Goal: Task Accomplishment & Management: Use online tool/utility

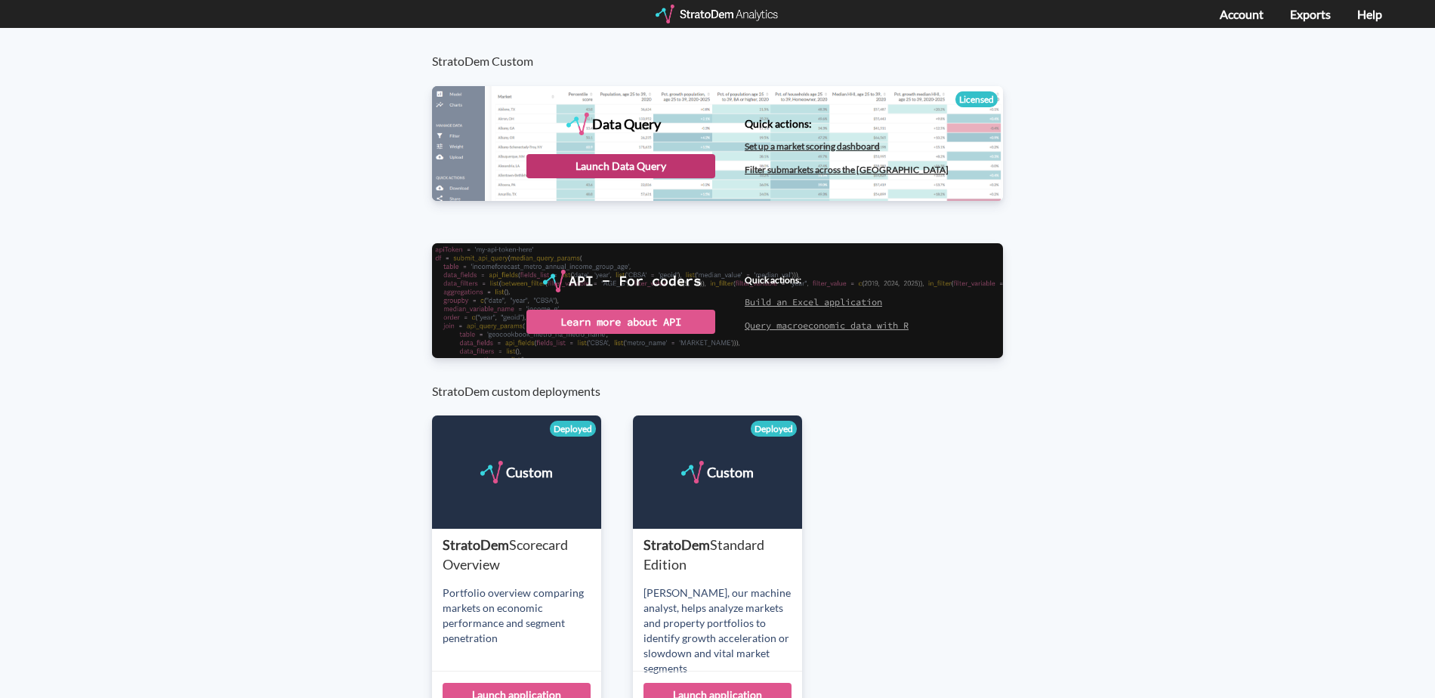
click at [618, 165] on div "Launch Data Query" at bounding box center [621, 166] width 189 height 24
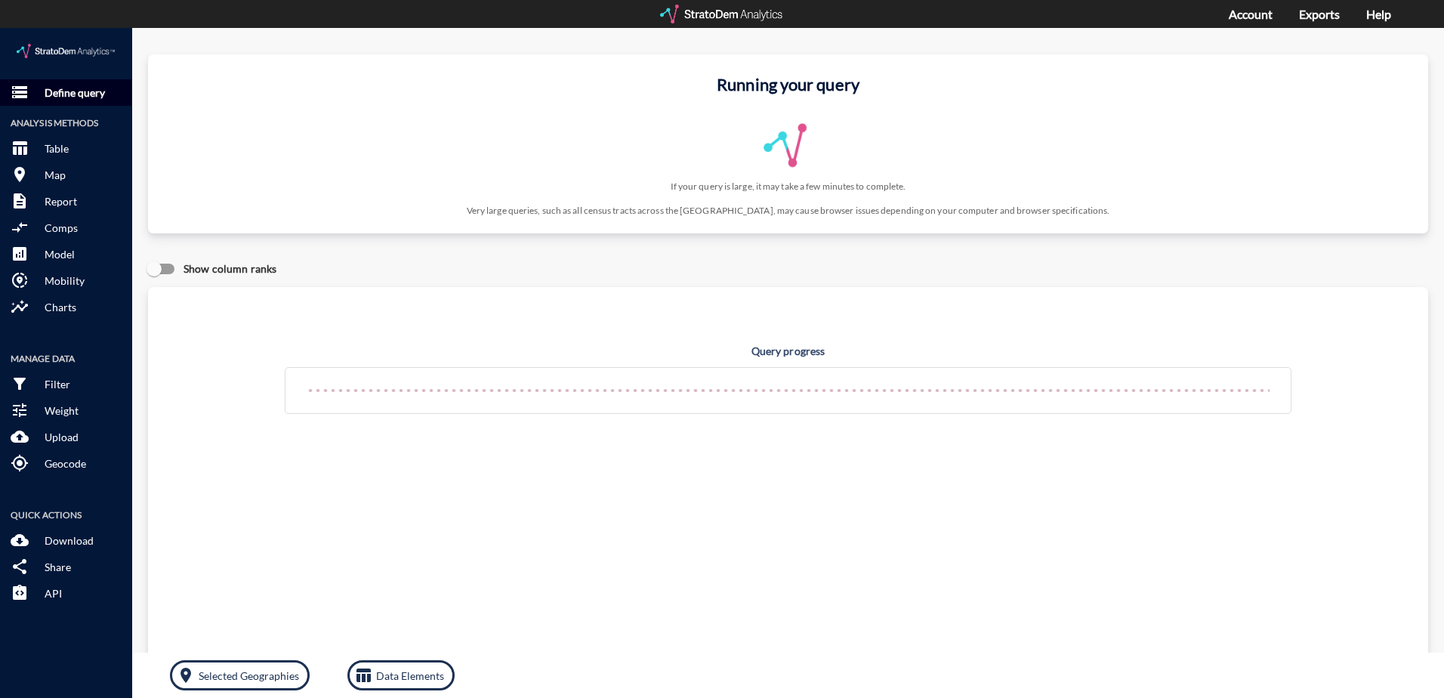
click p "Define query"
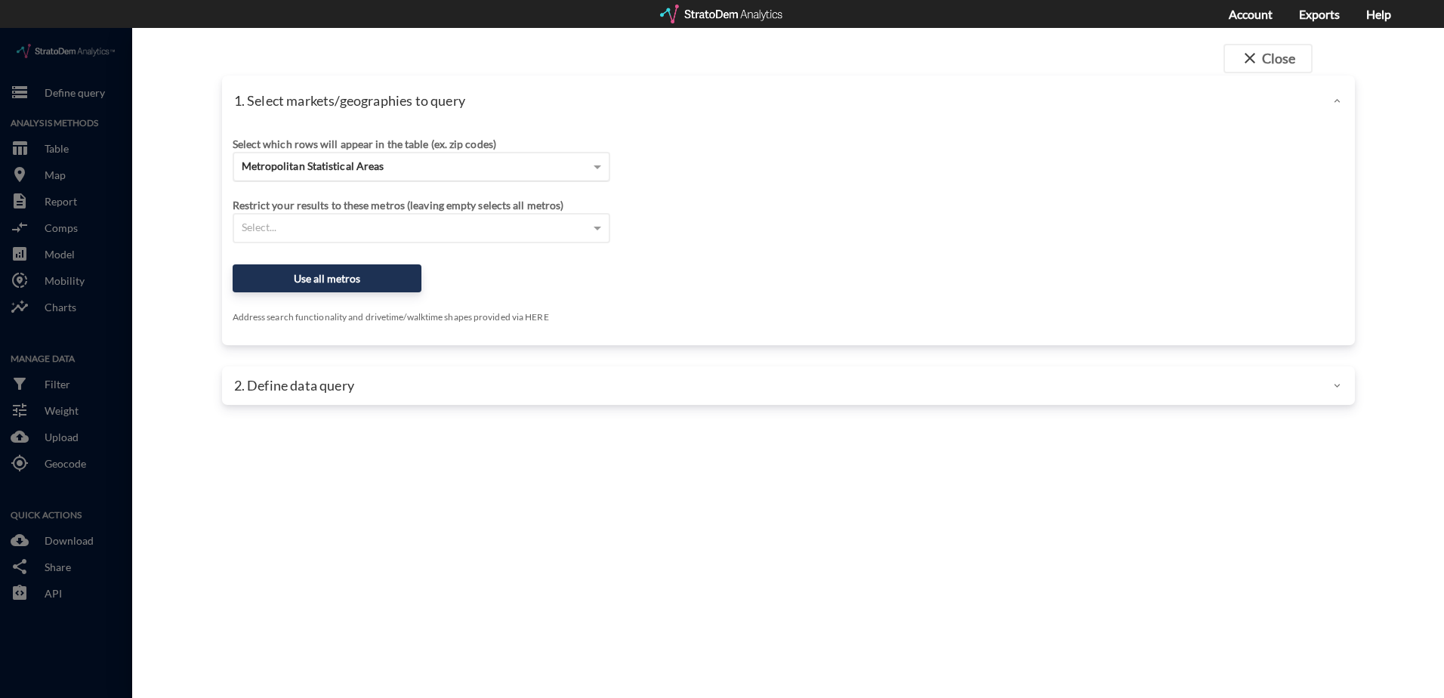
click div "Metropolitan Statistical Areas"
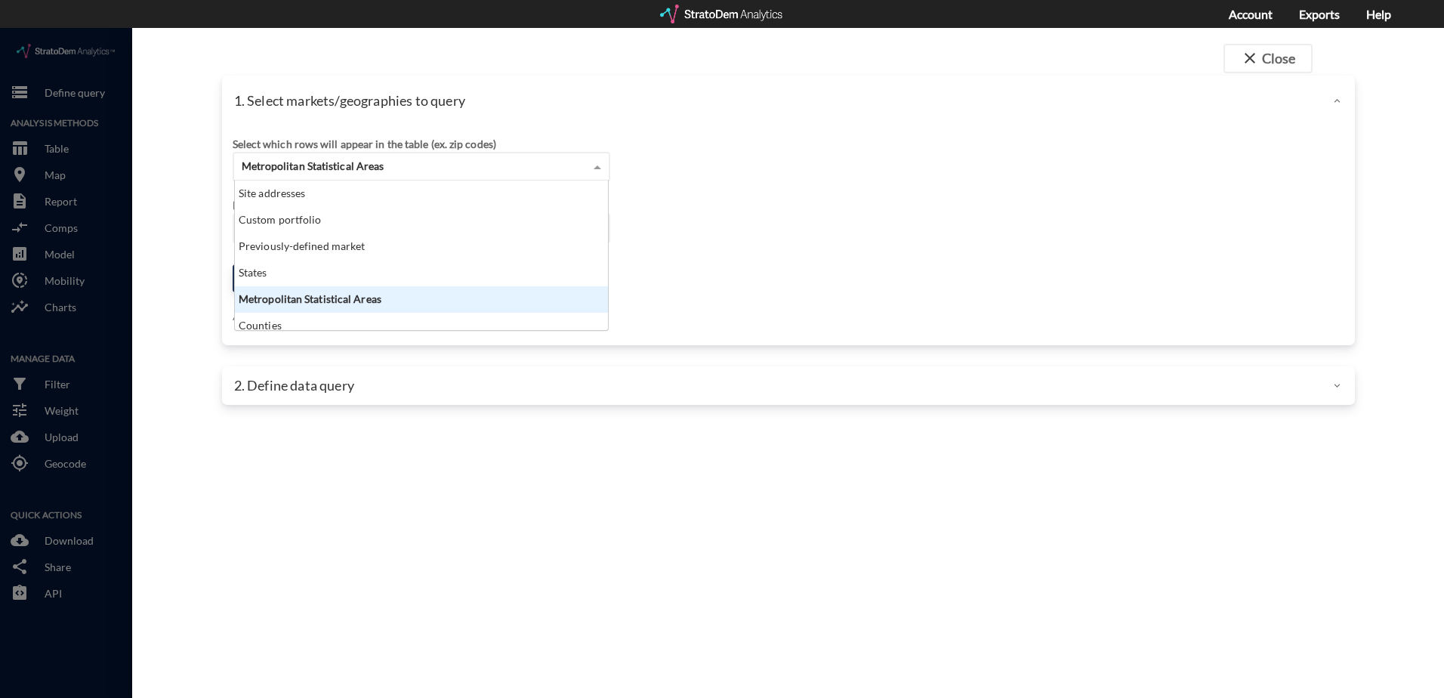
scroll to position [138, 364]
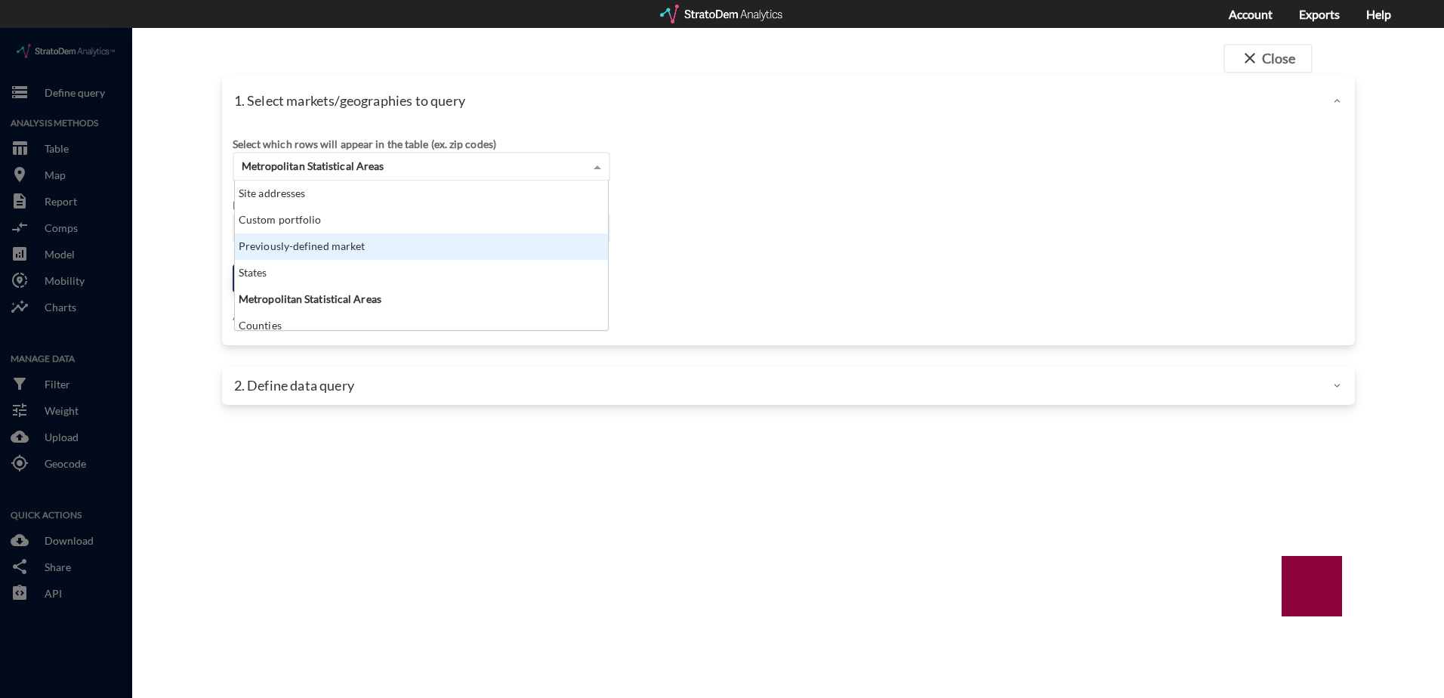
click div "Previously-defined market"
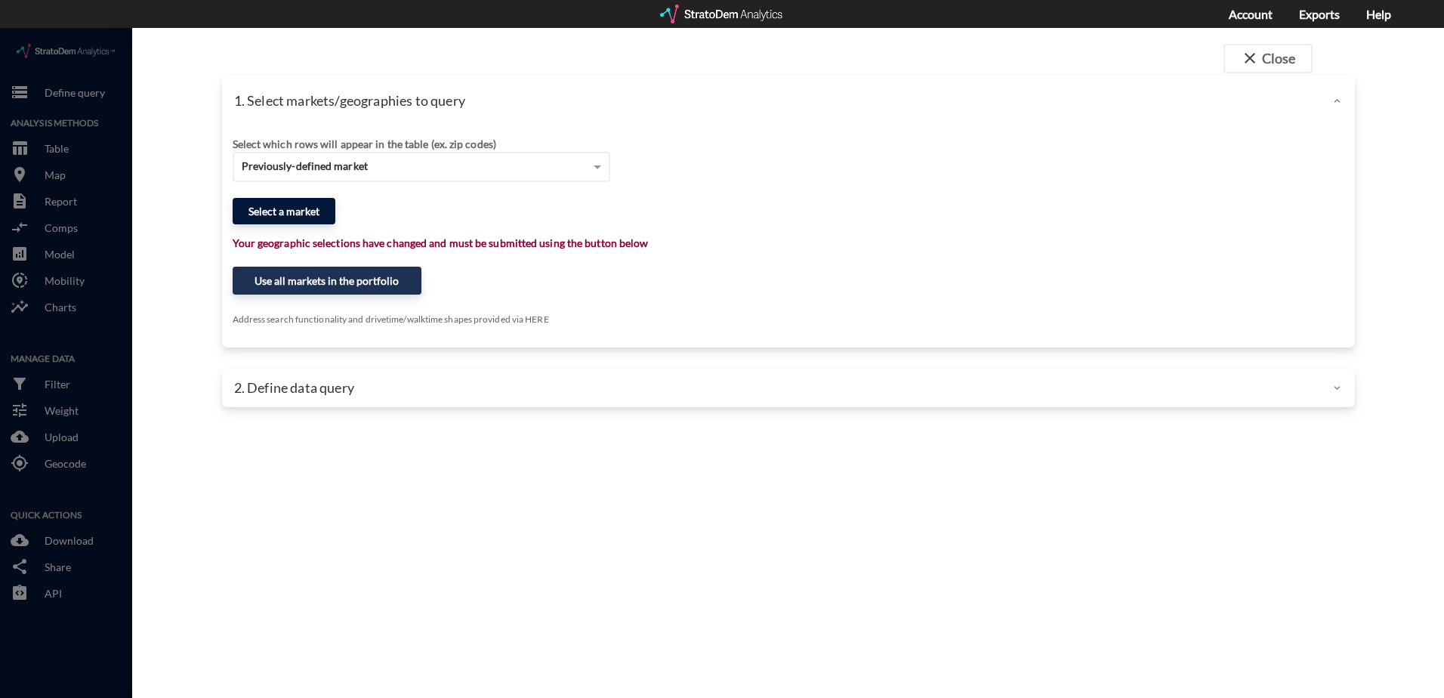
click button "Select a market"
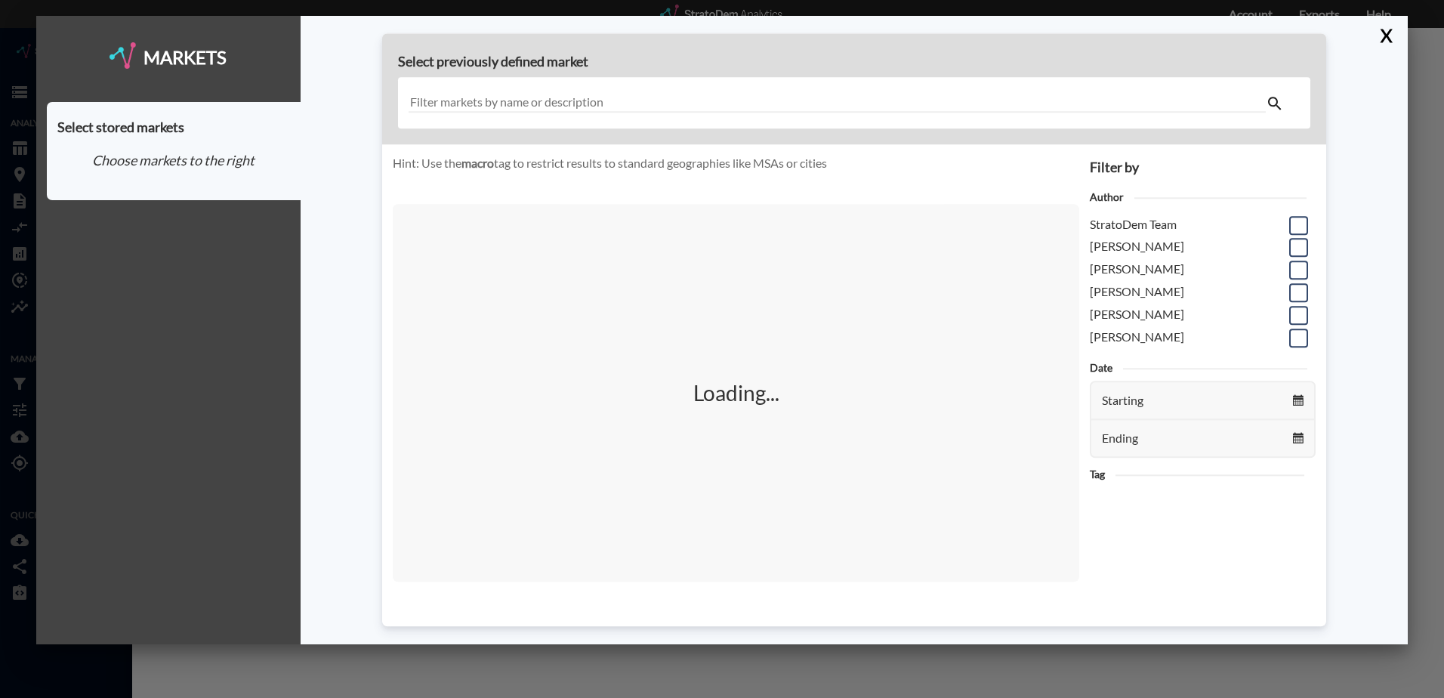
click at [619, 104] on input "text" at bounding box center [837, 103] width 857 height 20
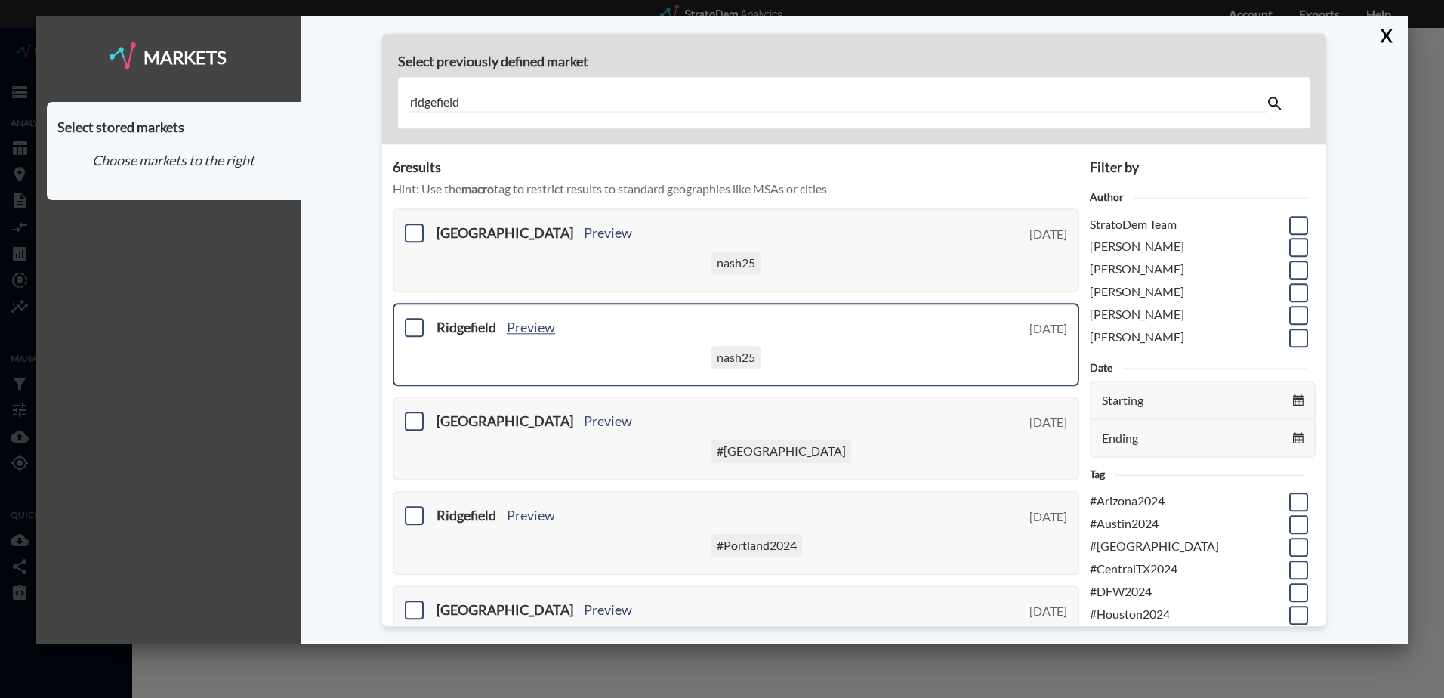
type input "ridgefield"
click at [539, 326] on link "Preview" at bounding box center [531, 327] width 48 height 17
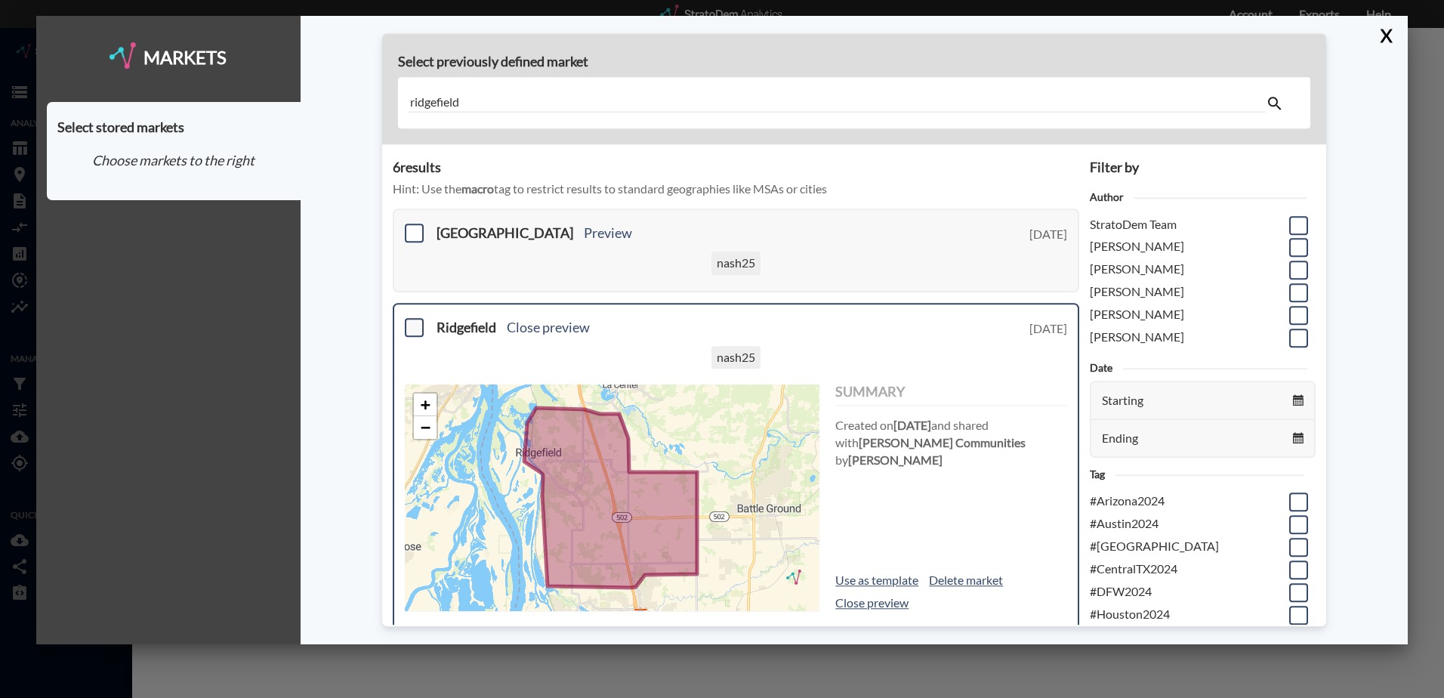
click at [419, 326] on span at bounding box center [414, 327] width 19 height 19
click at [412, 321] on input "checkbox" at bounding box center [412, 321] width 0 height 0
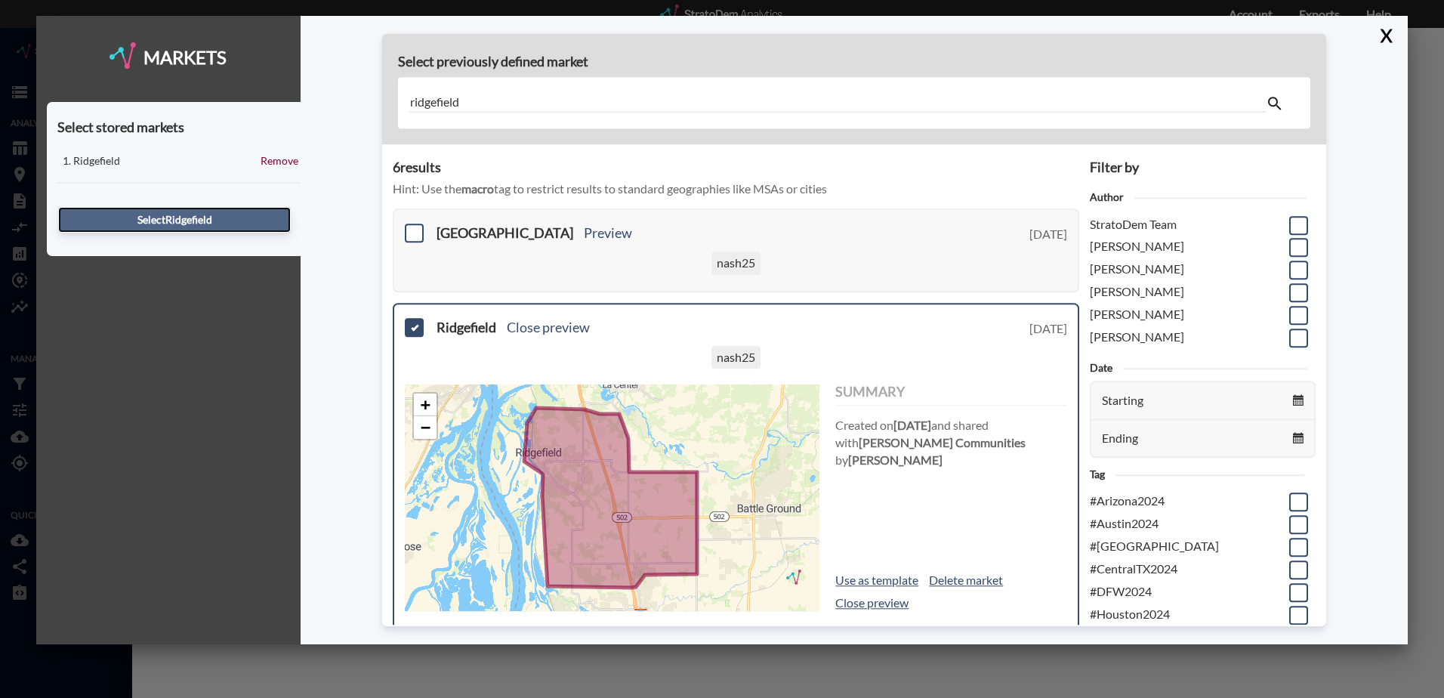
click at [182, 220] on button "Select Ridgefield" at bounding box center [174, 220] width 233 height 26
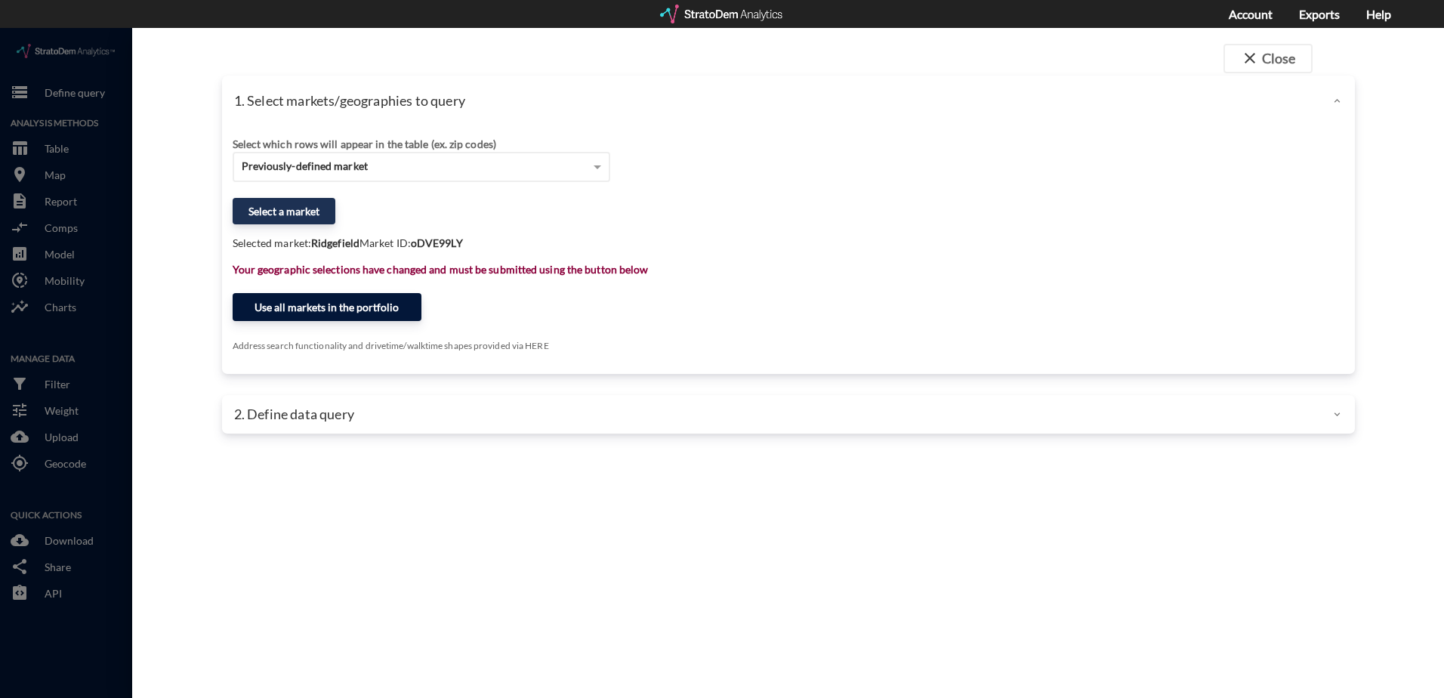
click button "Use all markets in the portfolio"
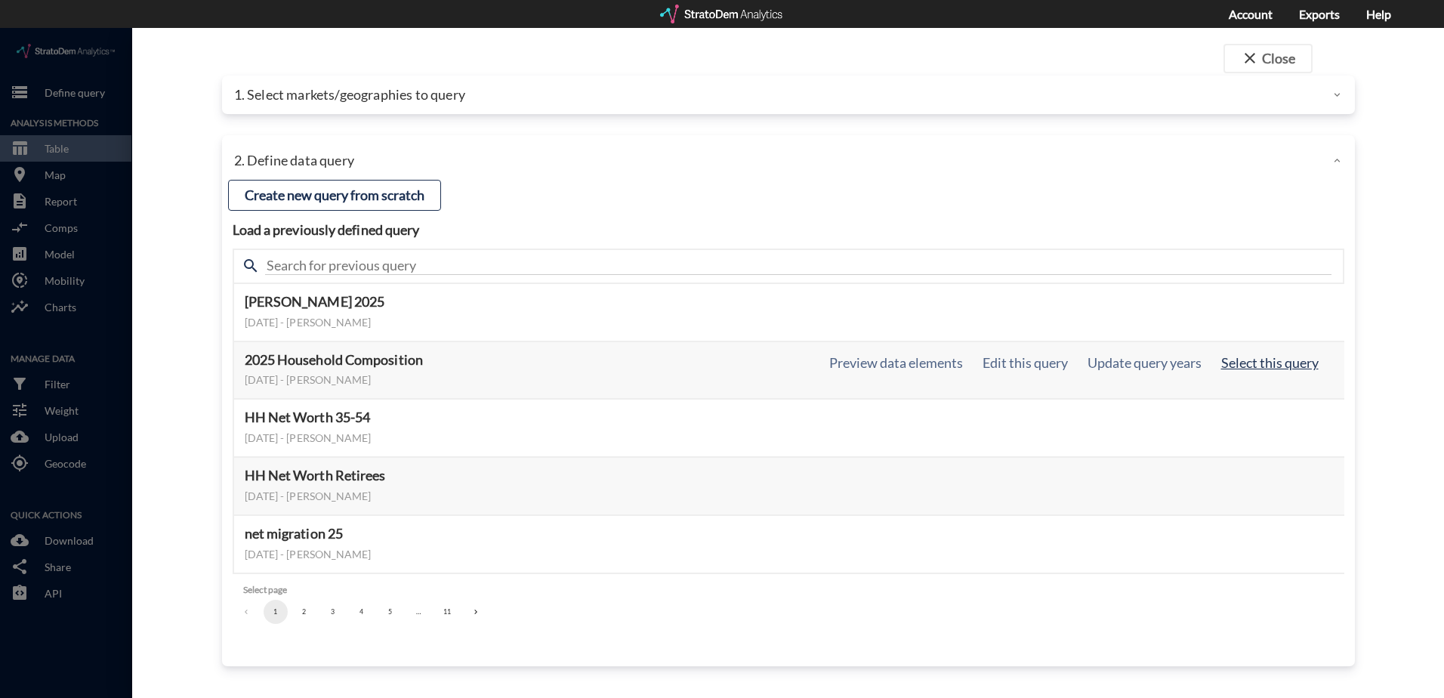
click button "Select this query"
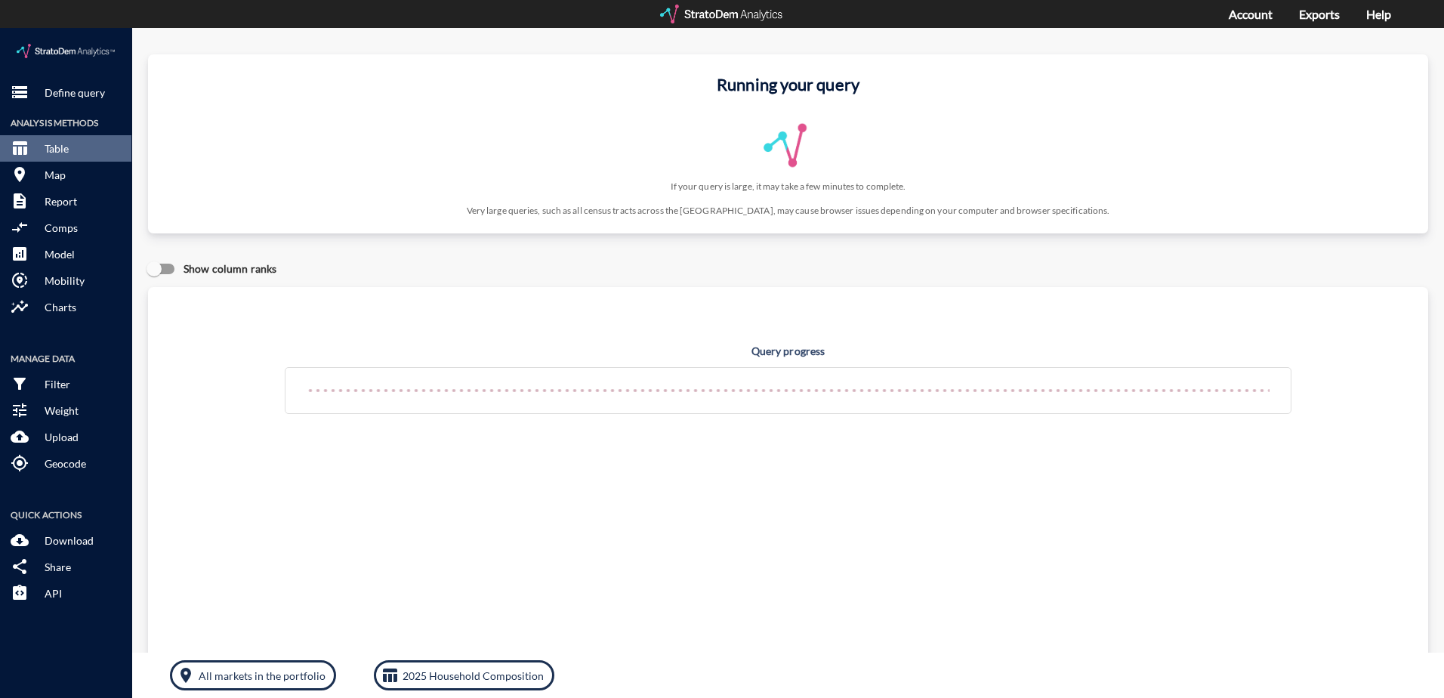
click div "Query progress Home value estimates modeled in part using aggregate data provid…"
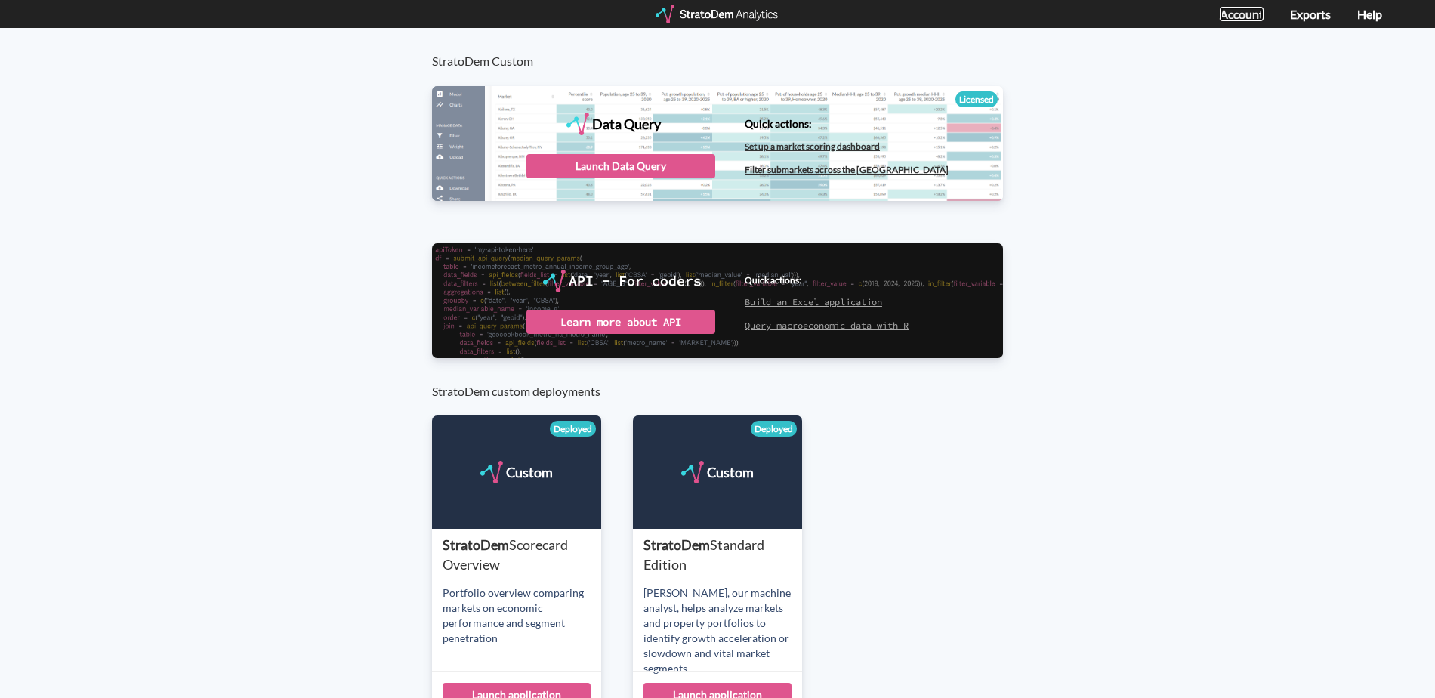
click at [1257, 18] on link "Account" at bounding box center [1242, 14] width 44 height 14
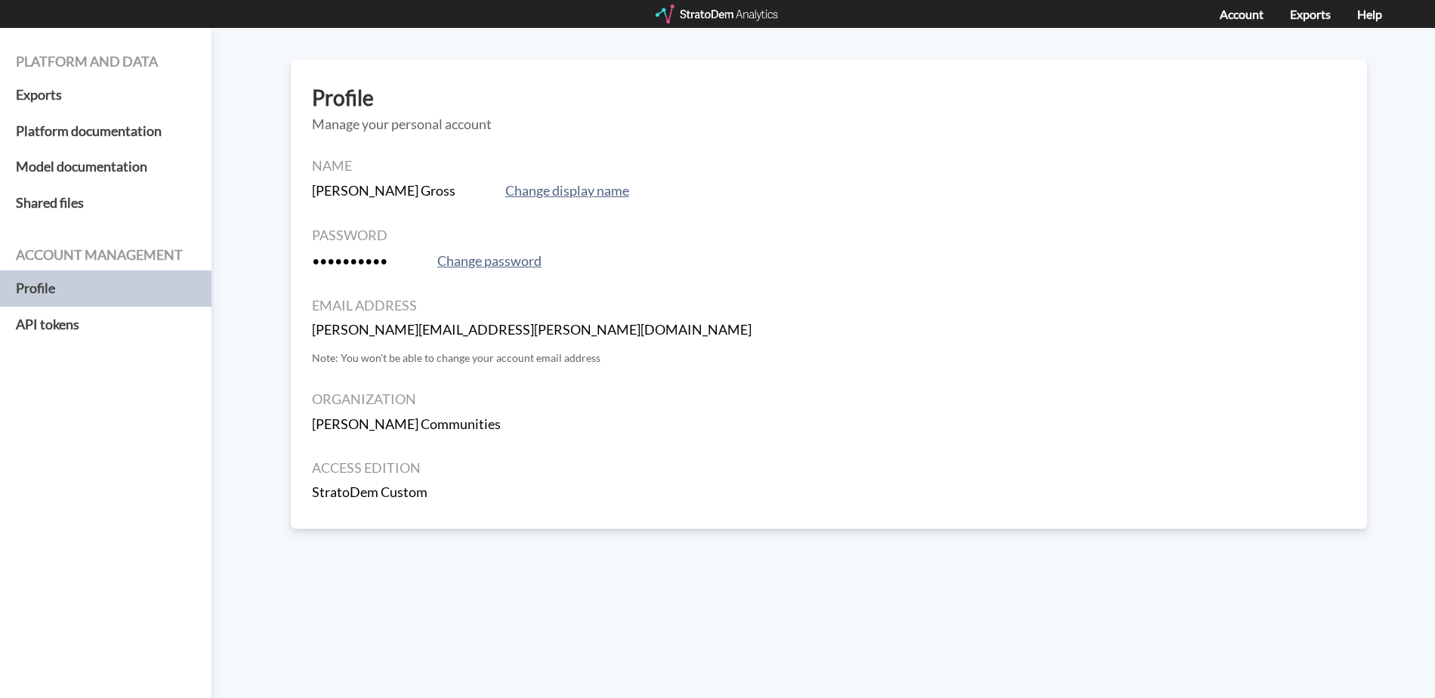
click at [696, 13] on div at bounding box center [718, 14] width 125 height 19
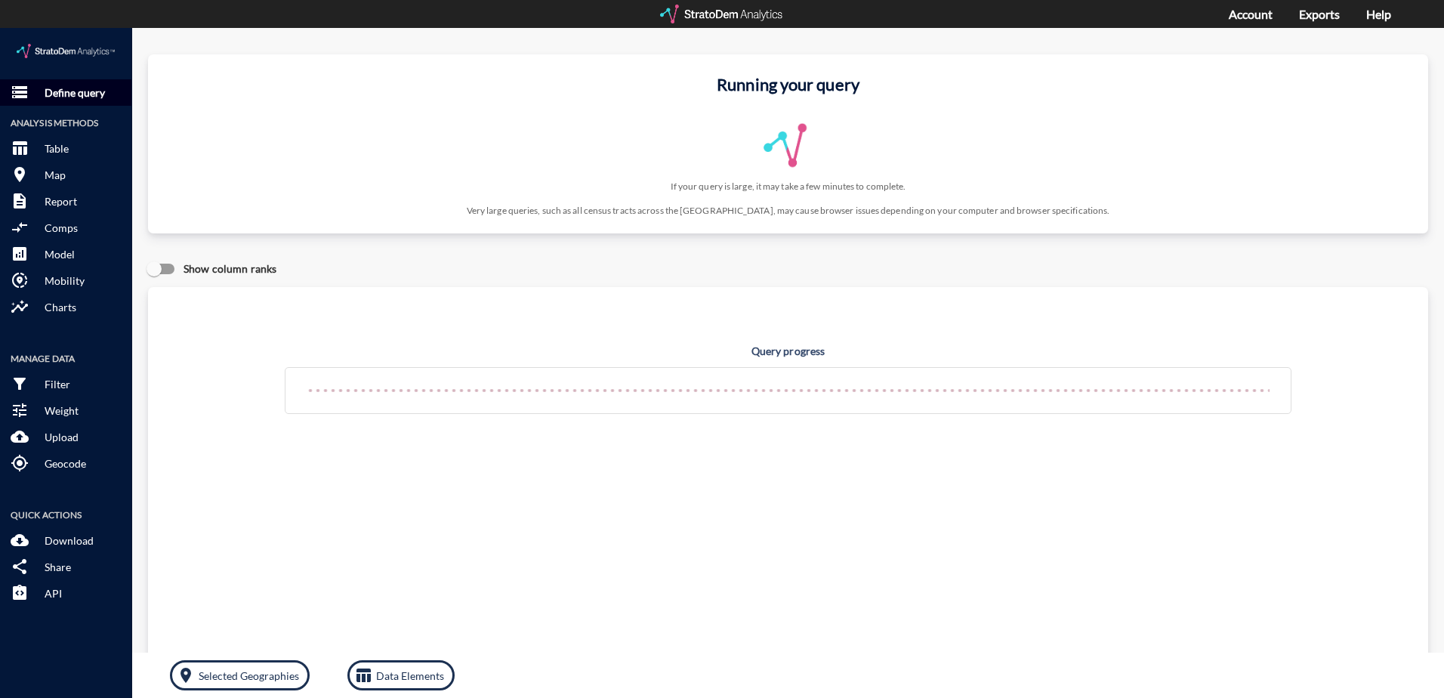
click p "Define query"
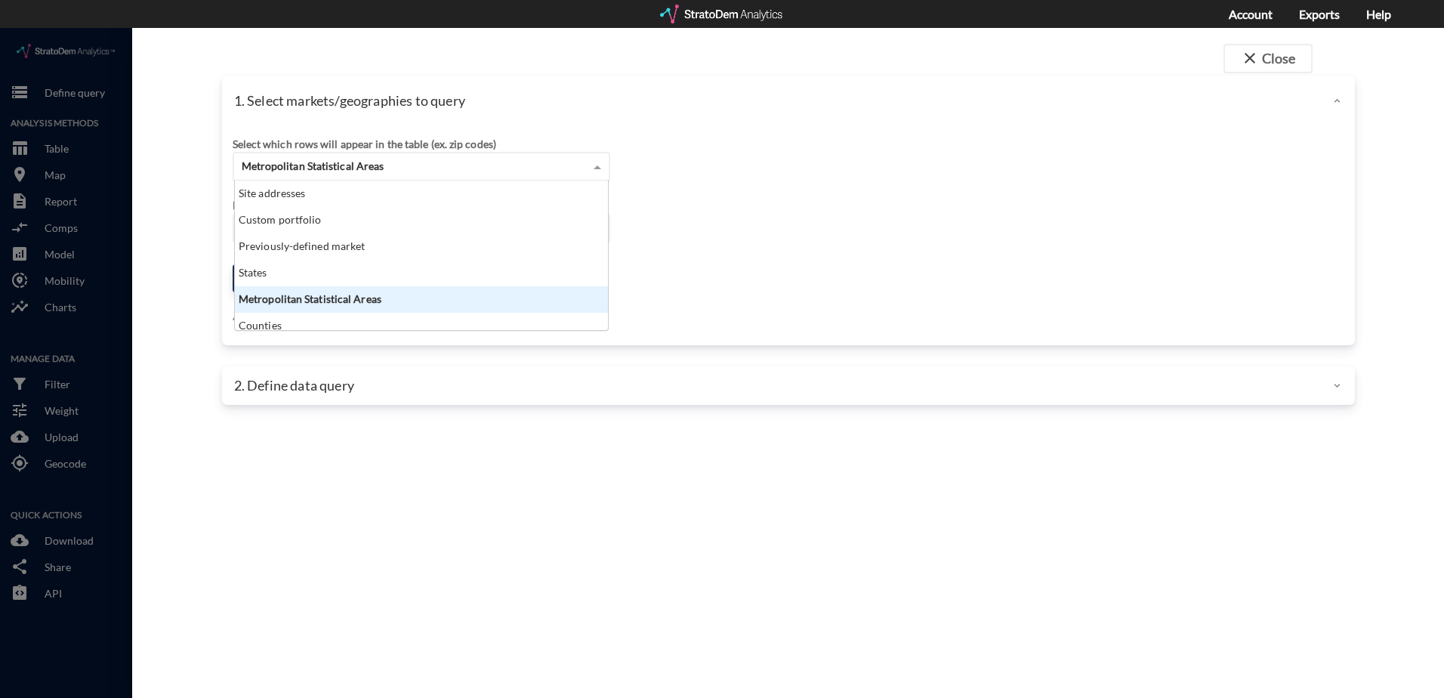
click div "Metropolitan Statistical Areas"
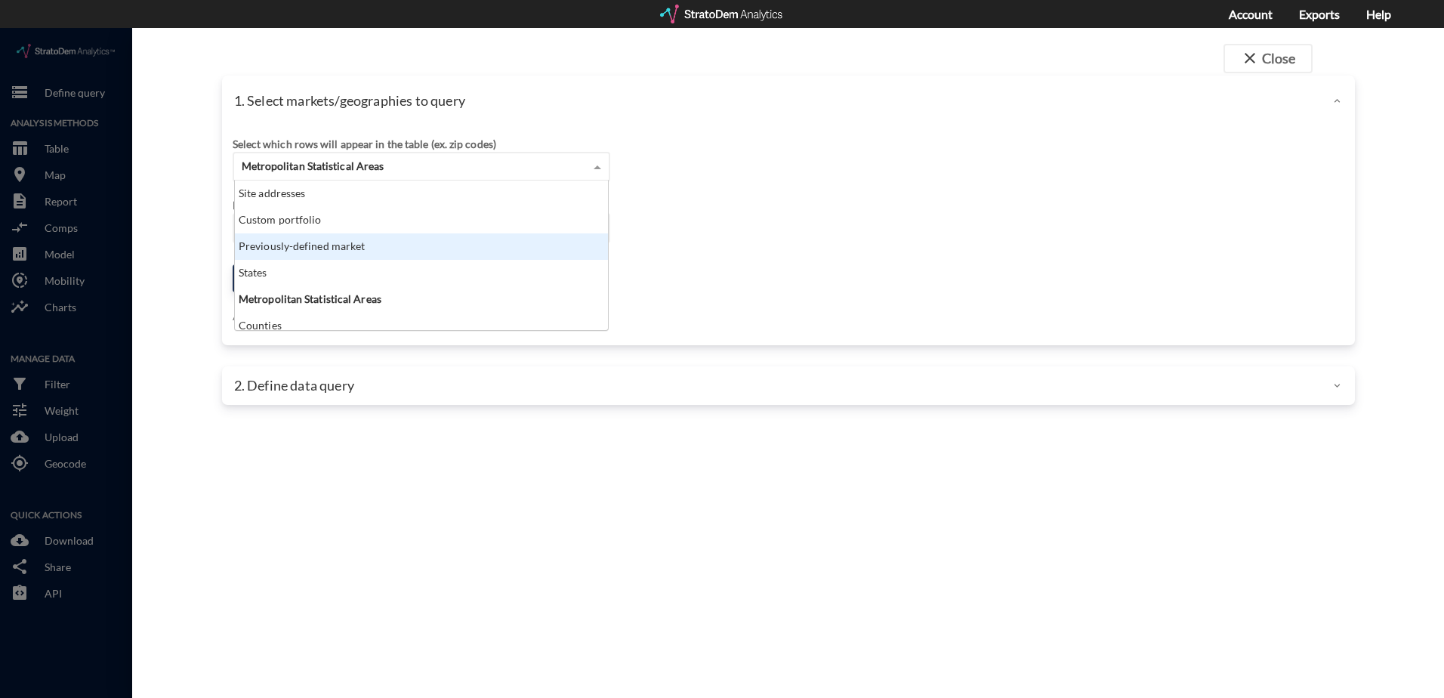
click div "Previously-defined market"
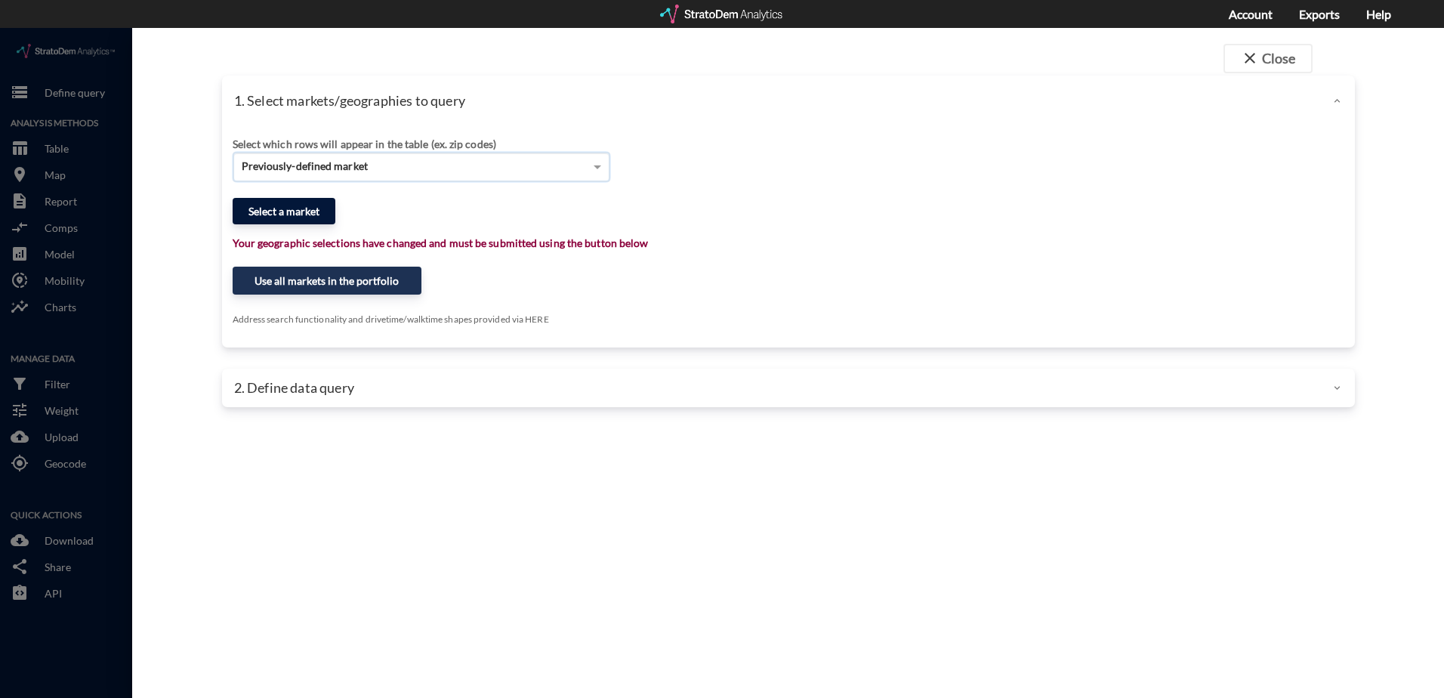
click button "Select a market"
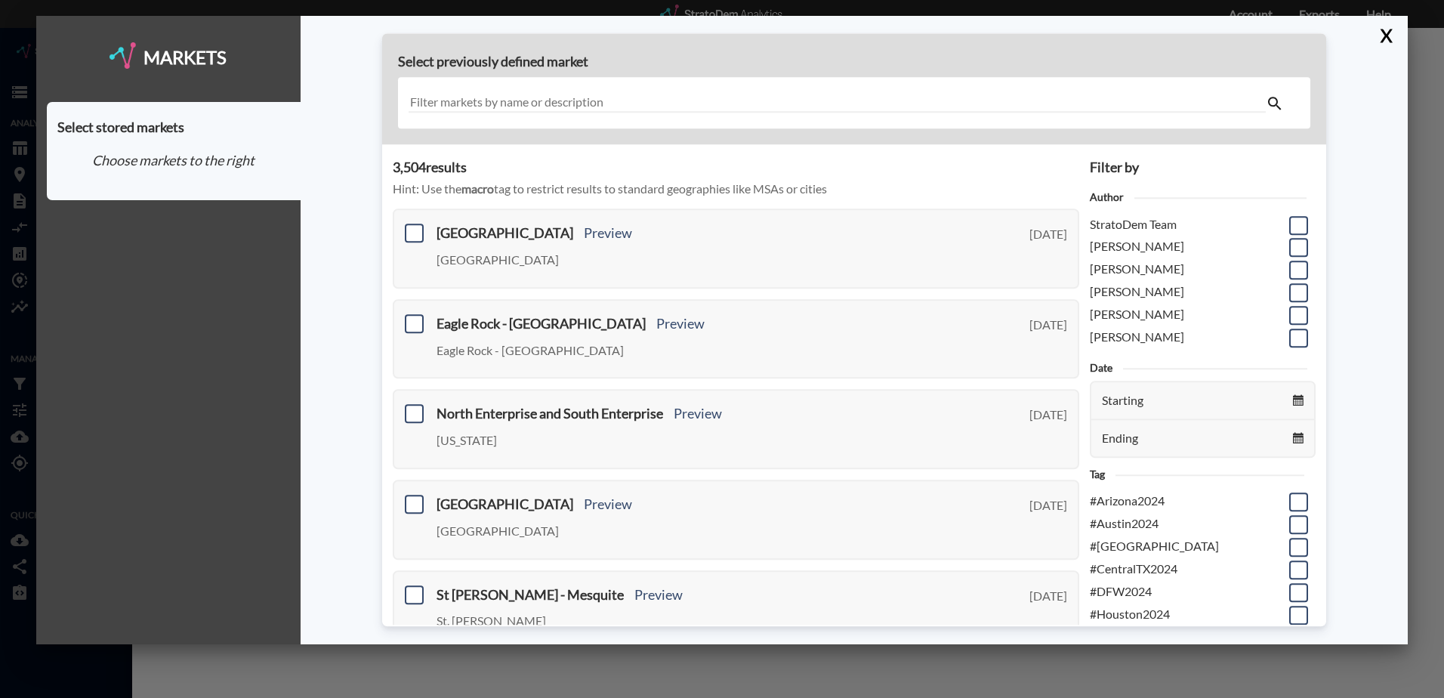
click at [664, 109] on input "text" at bounding box center [837, 103] width 857 height 20
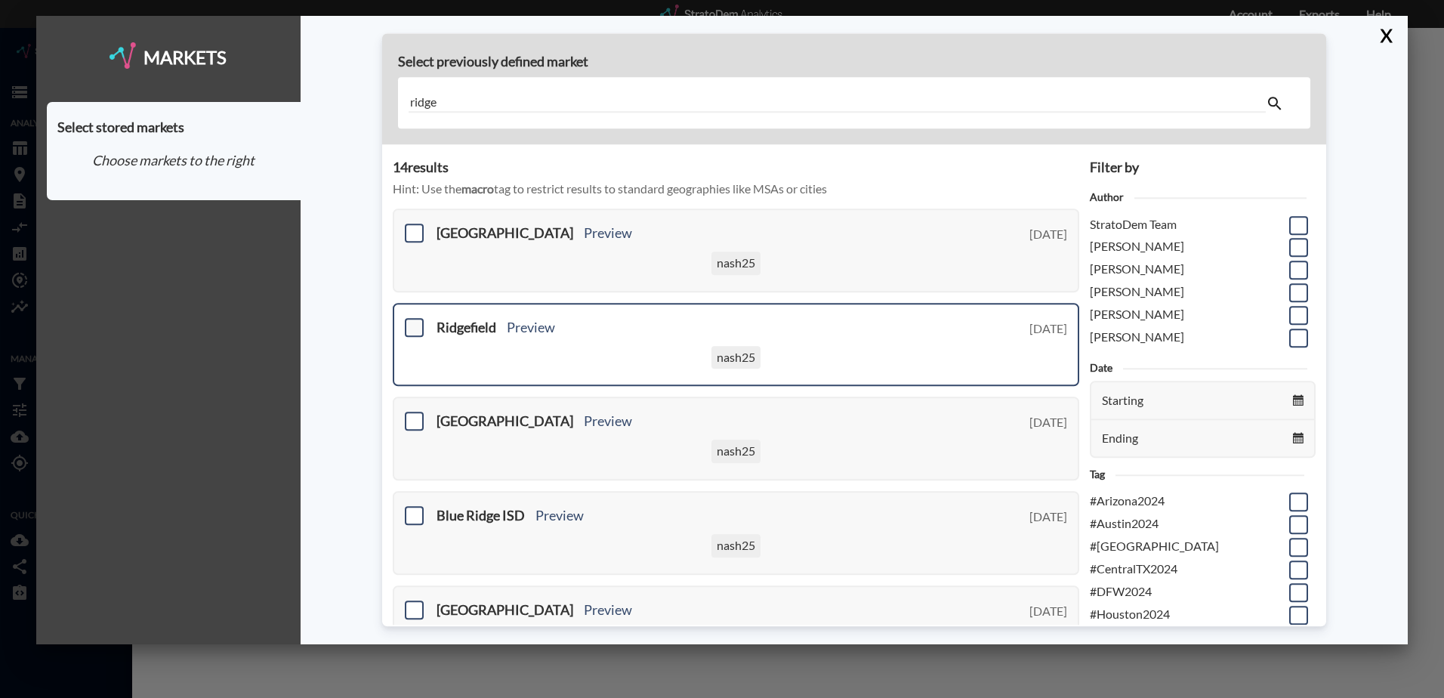
type input "ridge"
click at [413, 326] on span at bounding box center [414, 327] width 19 height 19
click at [412, 321] on input "checkbox" at bounding box center [412, 321] width 0 height 0
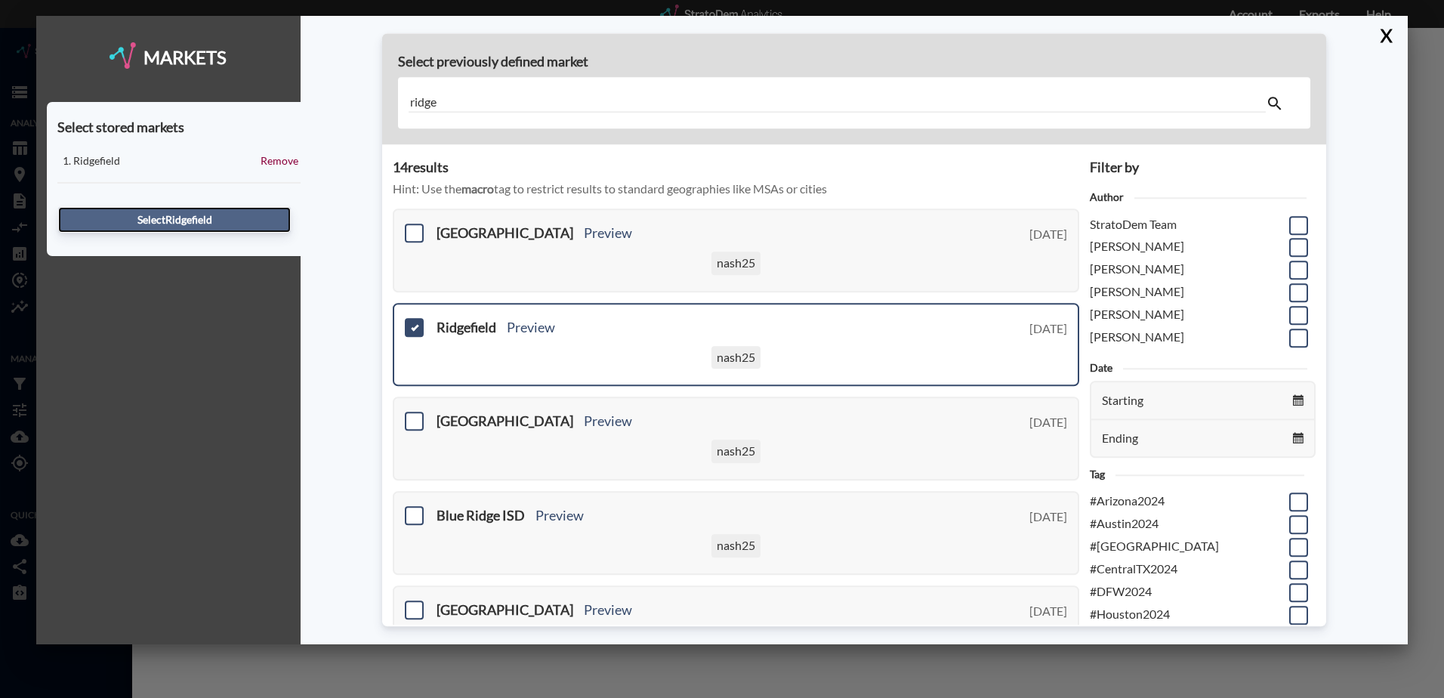
click at [179, 221] on button "Select Ridgefield" at bounding box center [174, 220] width 233 height 26
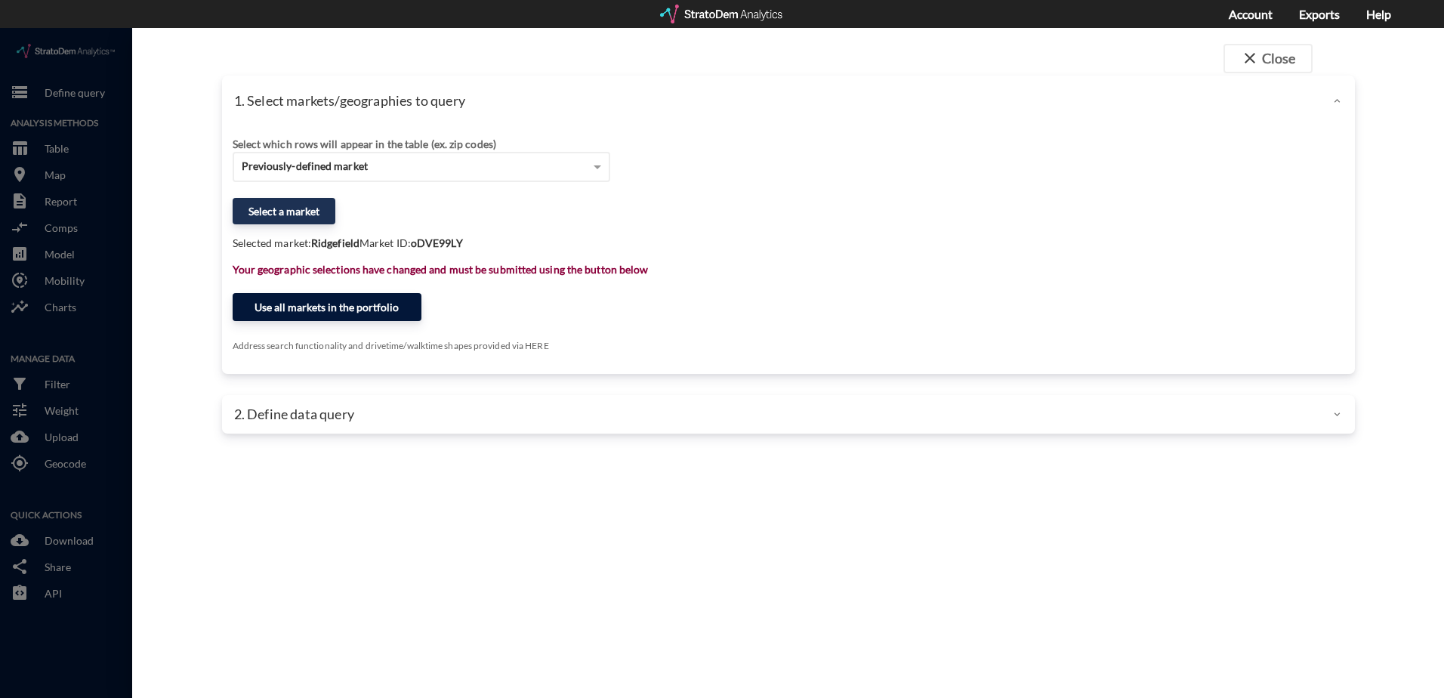
click button "Use all markets in the portfolio"
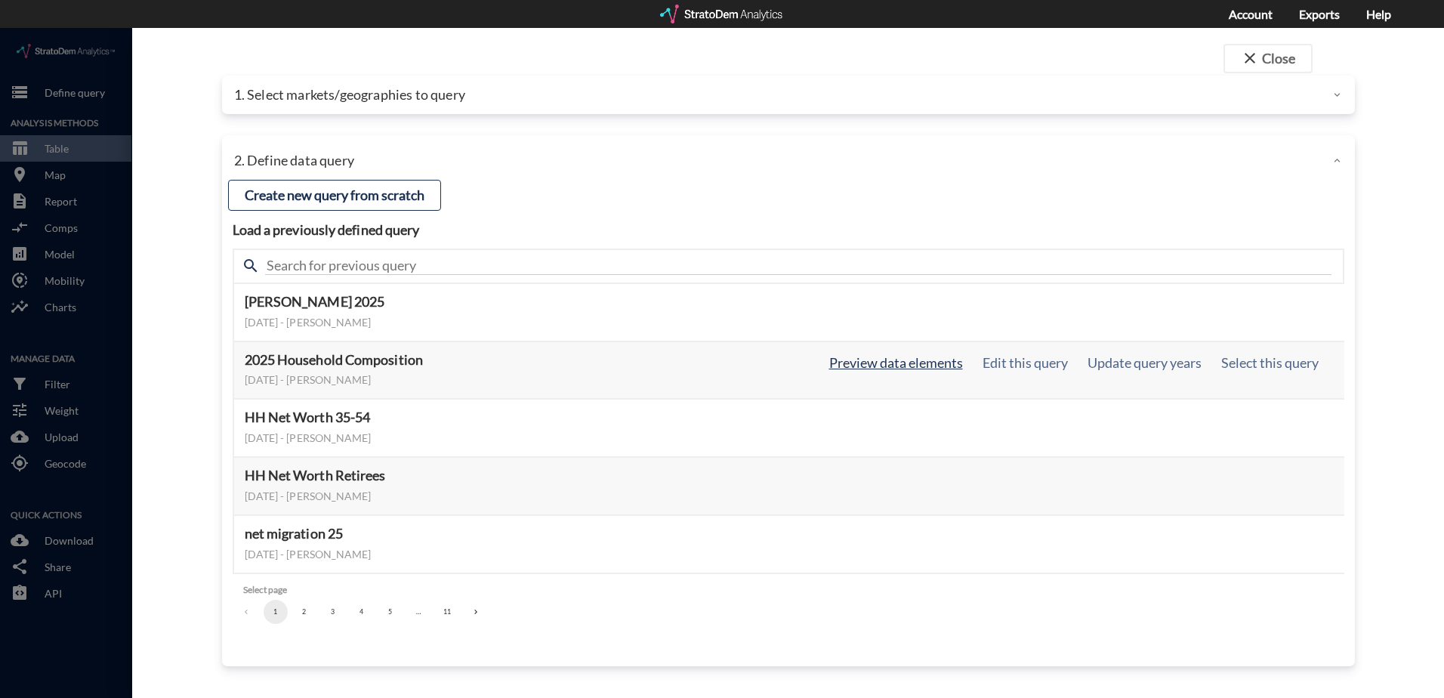
click button "Preview data elements"
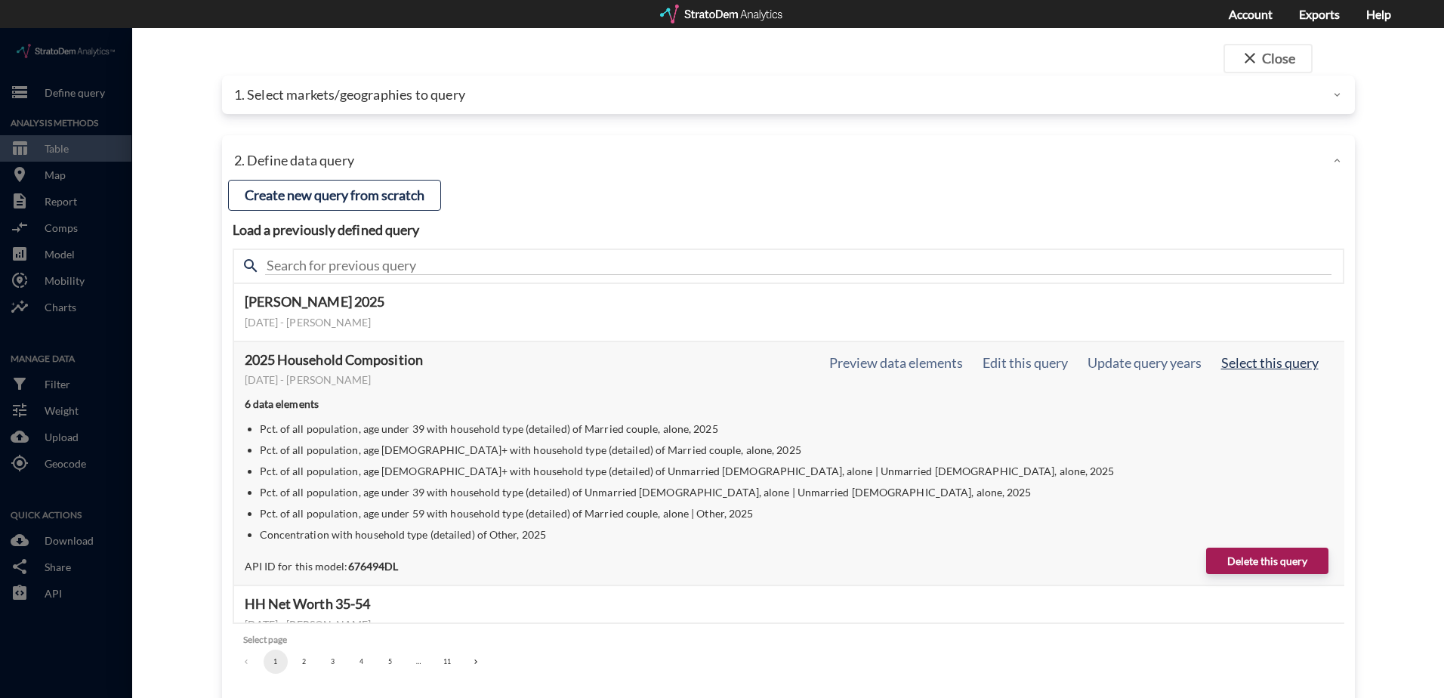
click button "Select this query"
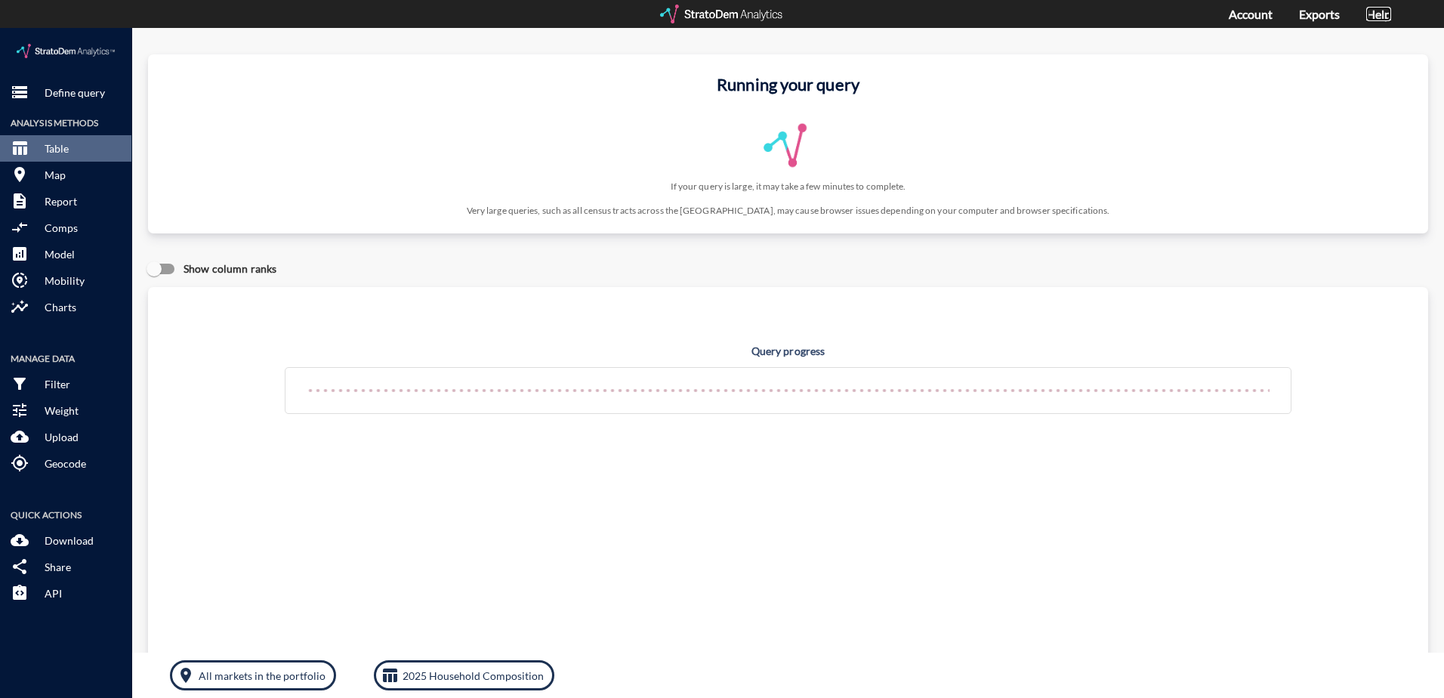
click at [1382, 14] on link "Help" at bounding box center [1379, 14] width 25 height 14
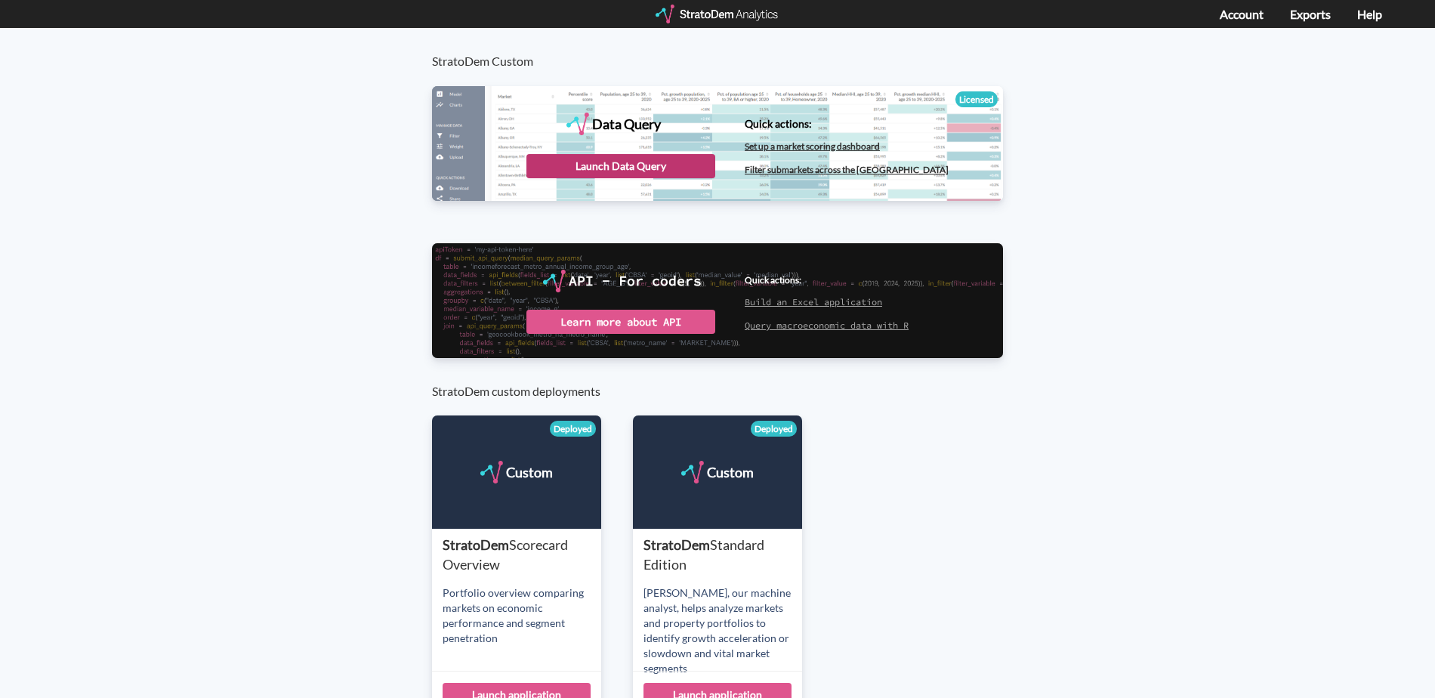
click at [643, 174] on div "Launch Data Query" at bounding box center [621, 166] width 189 height 24
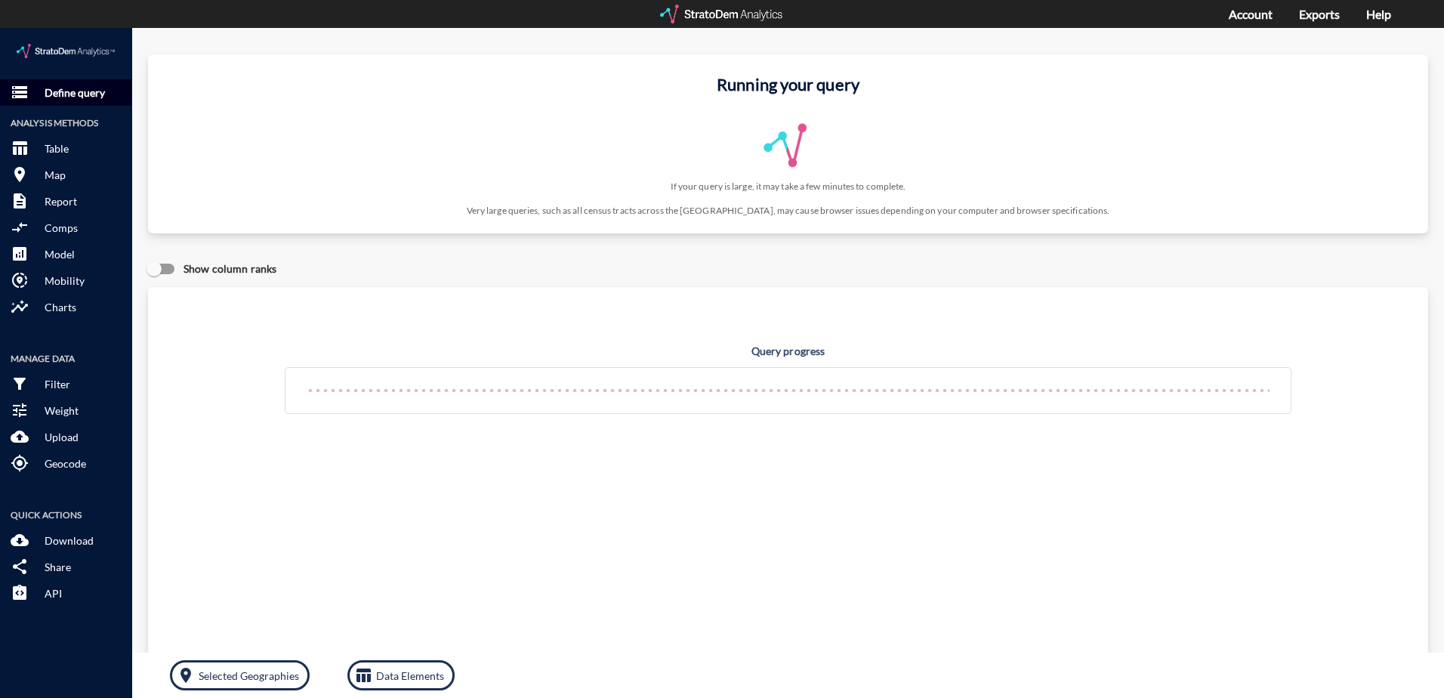
click p "Define query"
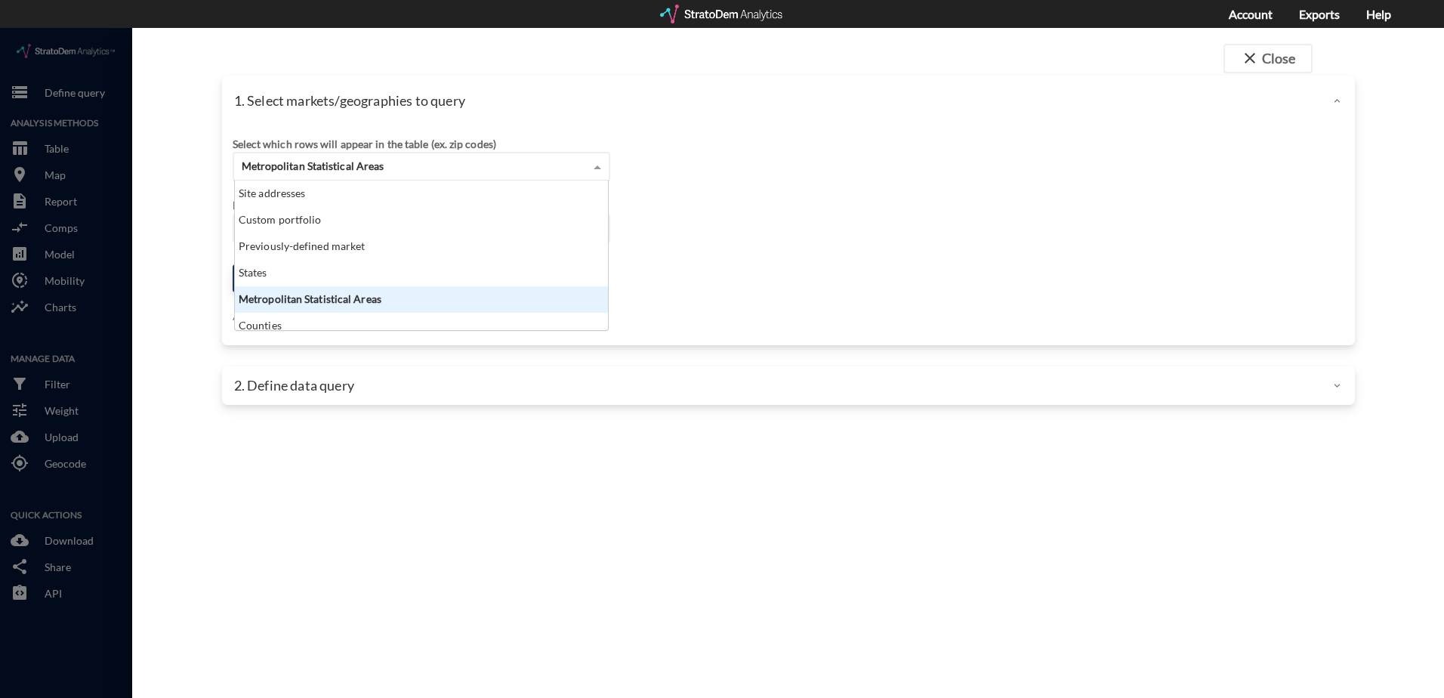
click div "Metropolitan Statistical Areas"
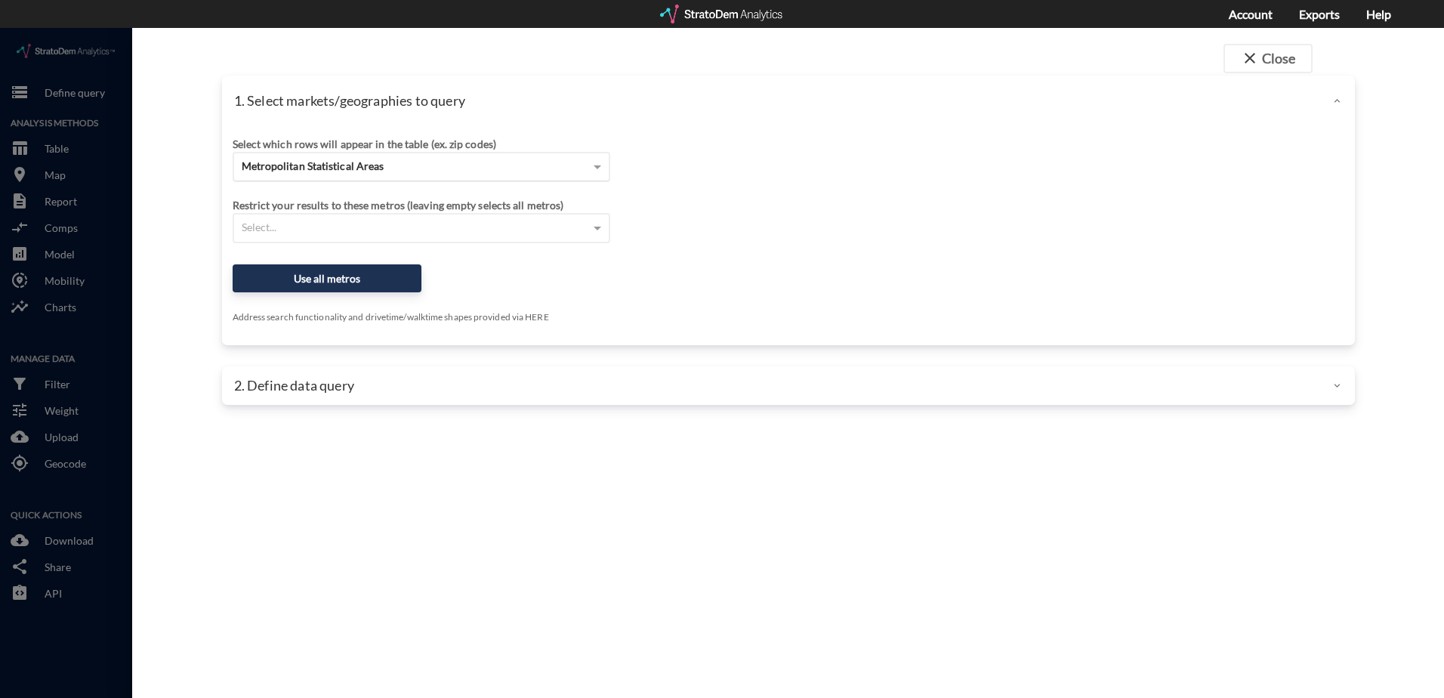
click div "Metropolitan Statistical Areas"
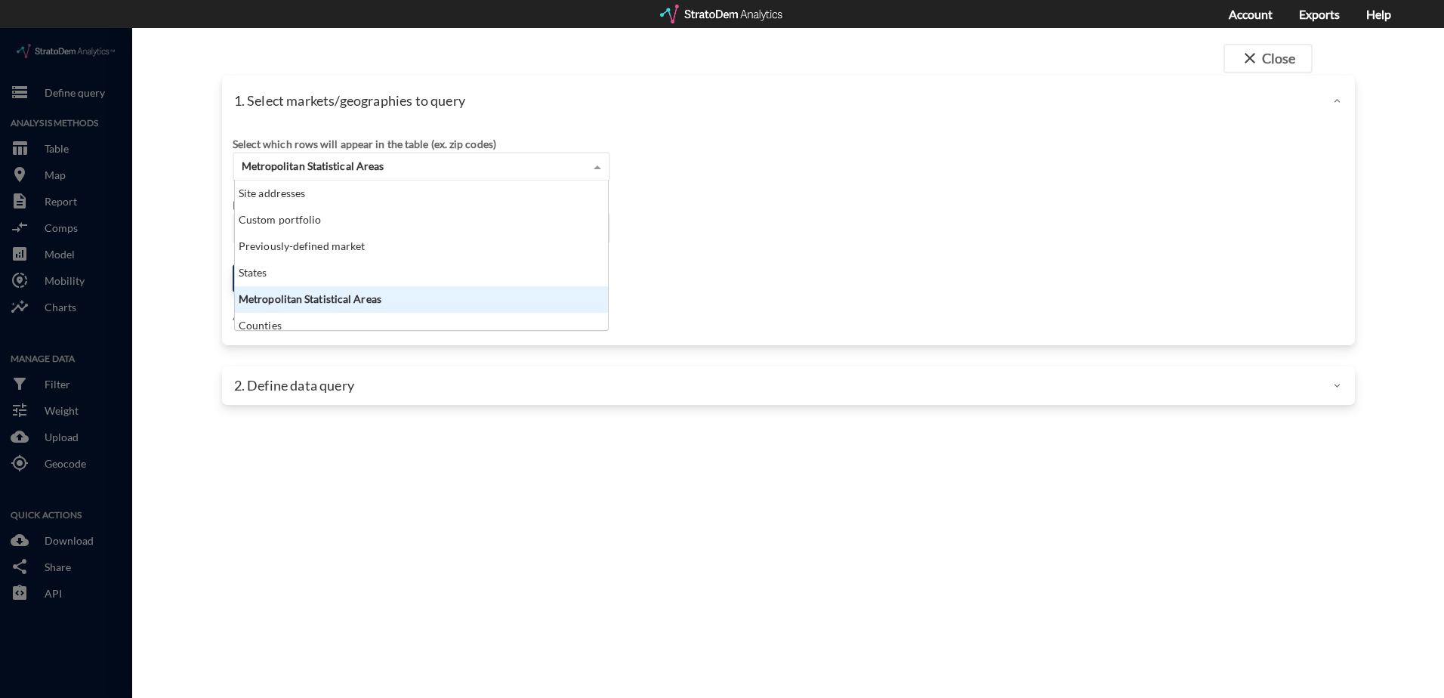
click span "Metropolitan Statistical Areas"
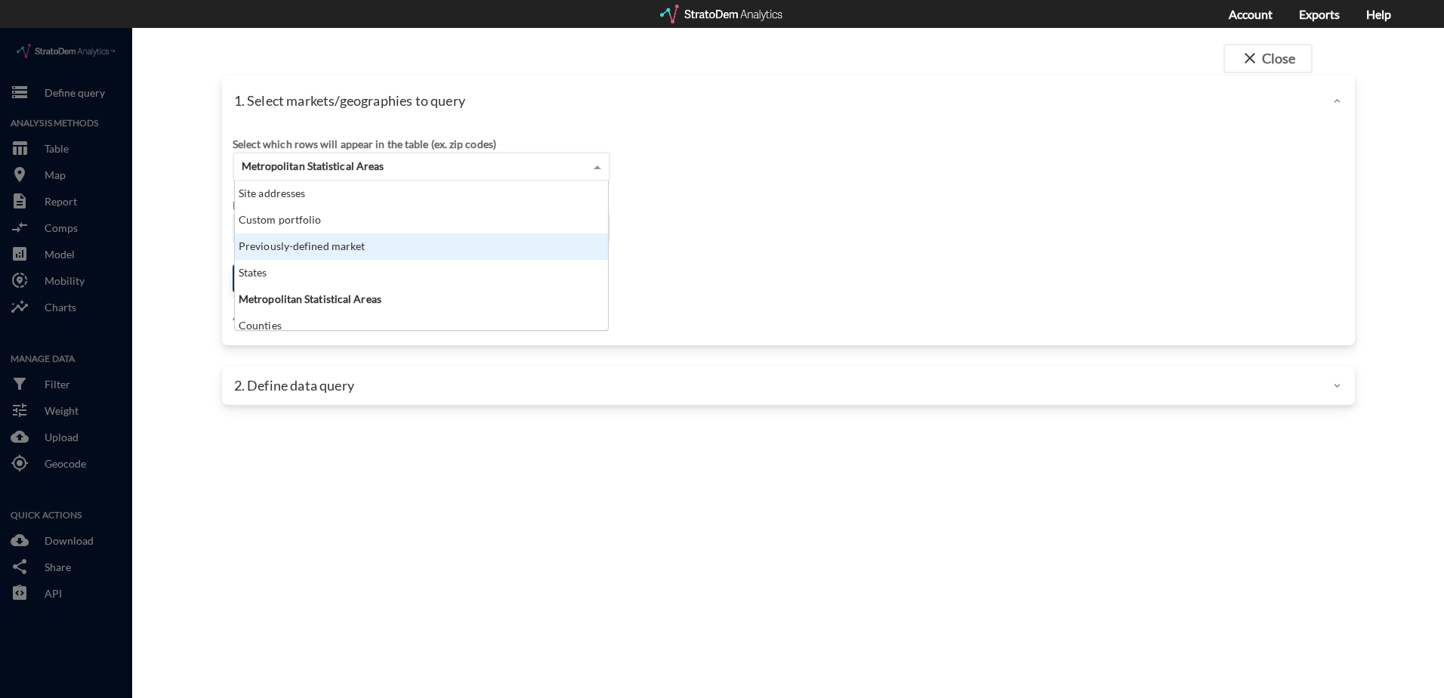
click div "Previously-defined market"
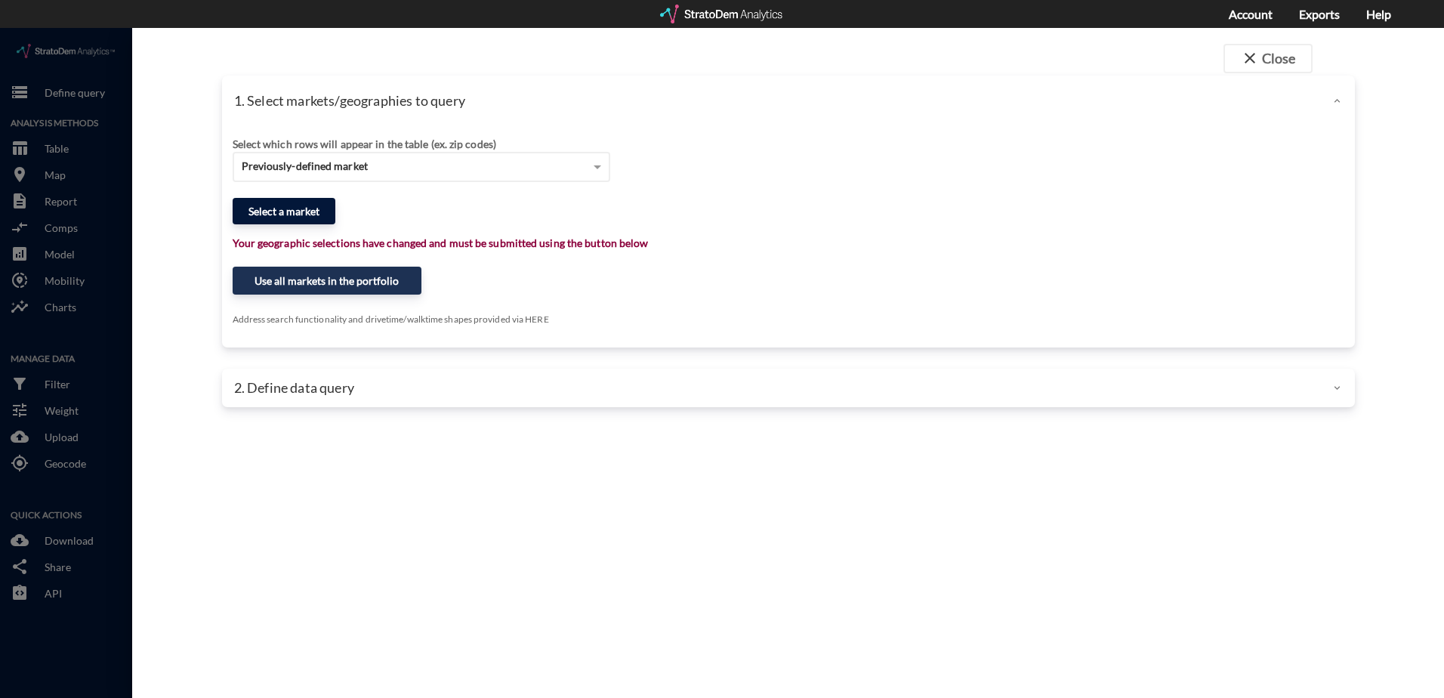
click button "Select a market"
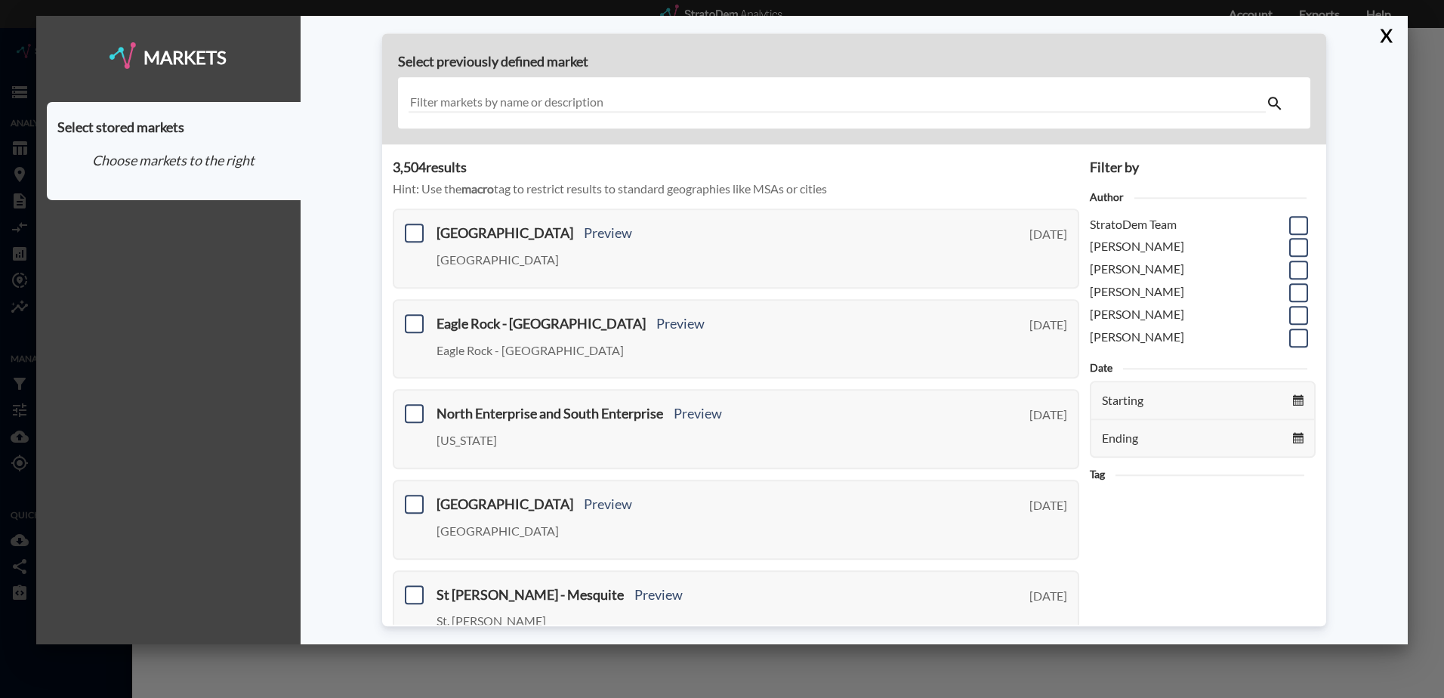
click at [588, 100] on input "text" at bounding box center [837, 103] width 857 height 20
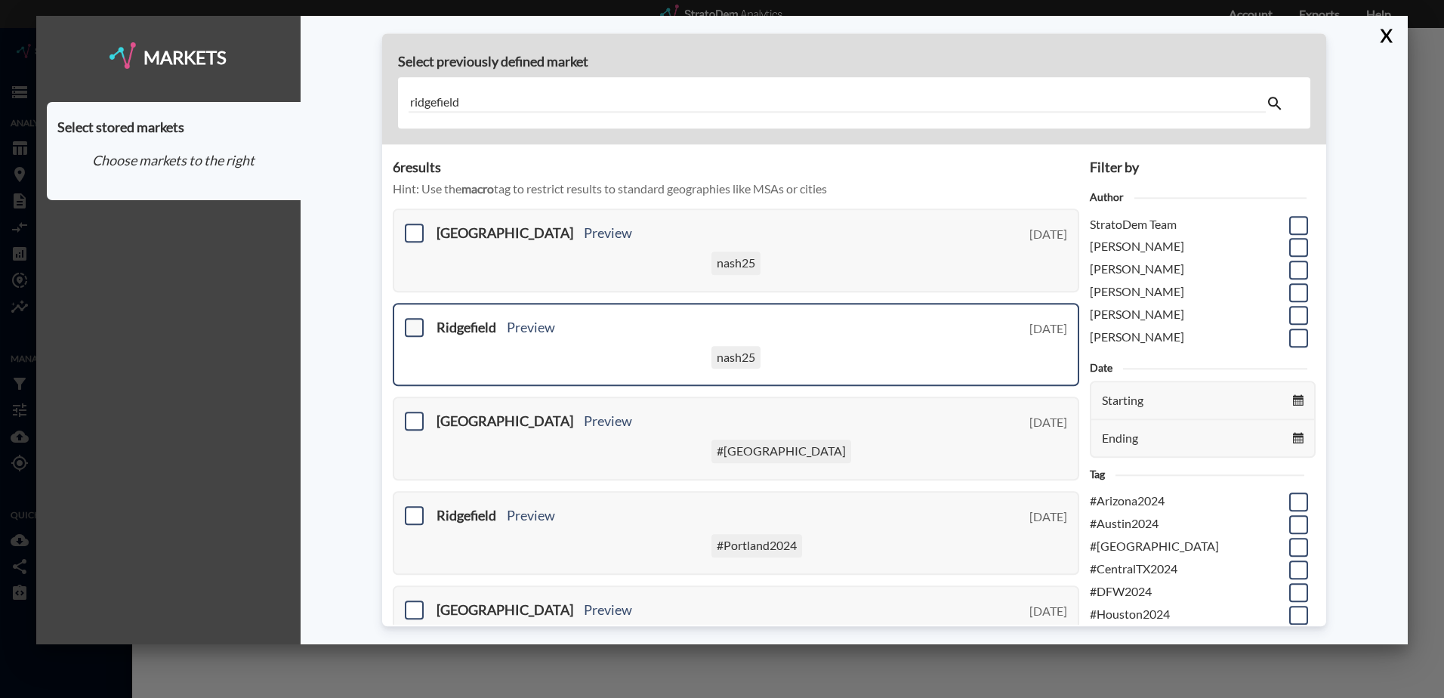
type input "ridgefield"
click at [415, 328] on span at bounding box center [414, 327] width 19 height 19
click at [412, 321] on input "checkbox" at bounding box center [412, 321] width 0 height 0
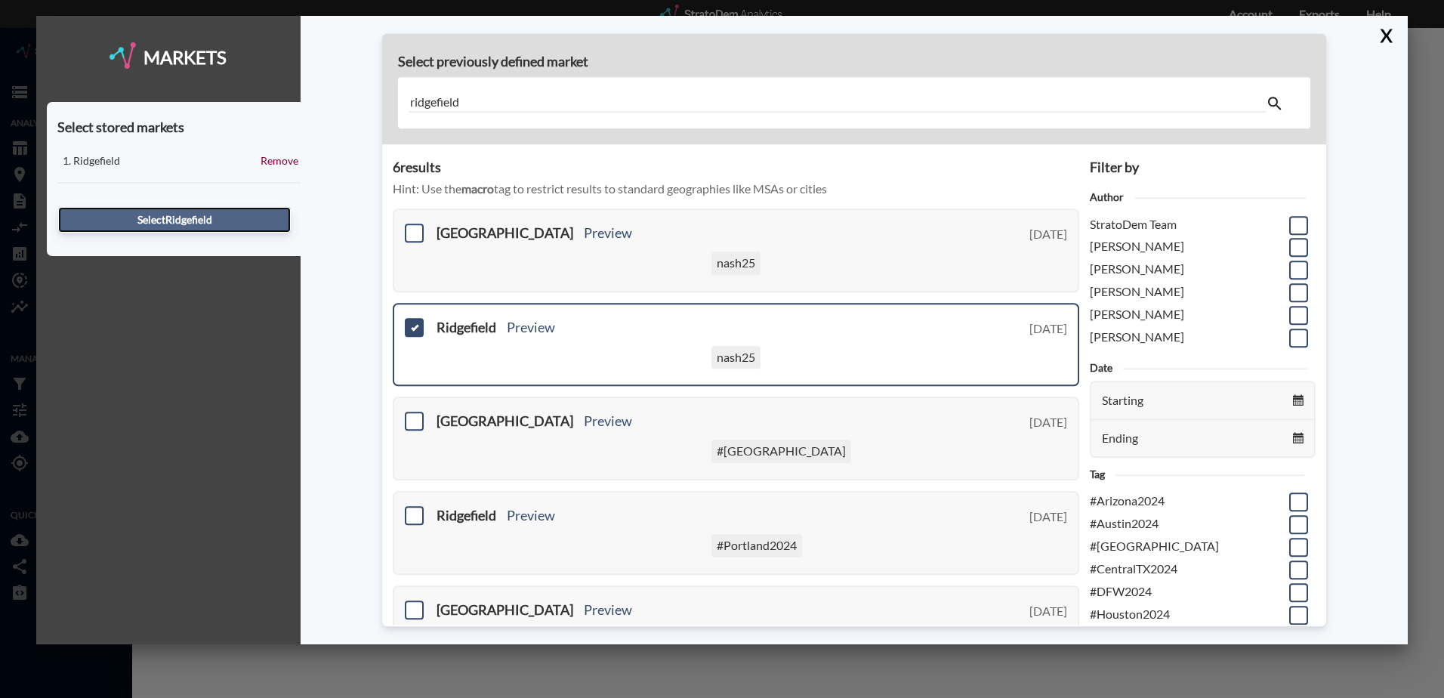
click at [172, 215] on button "Select Ridgefield" at bounding box center [174, 220] width 233 height 26
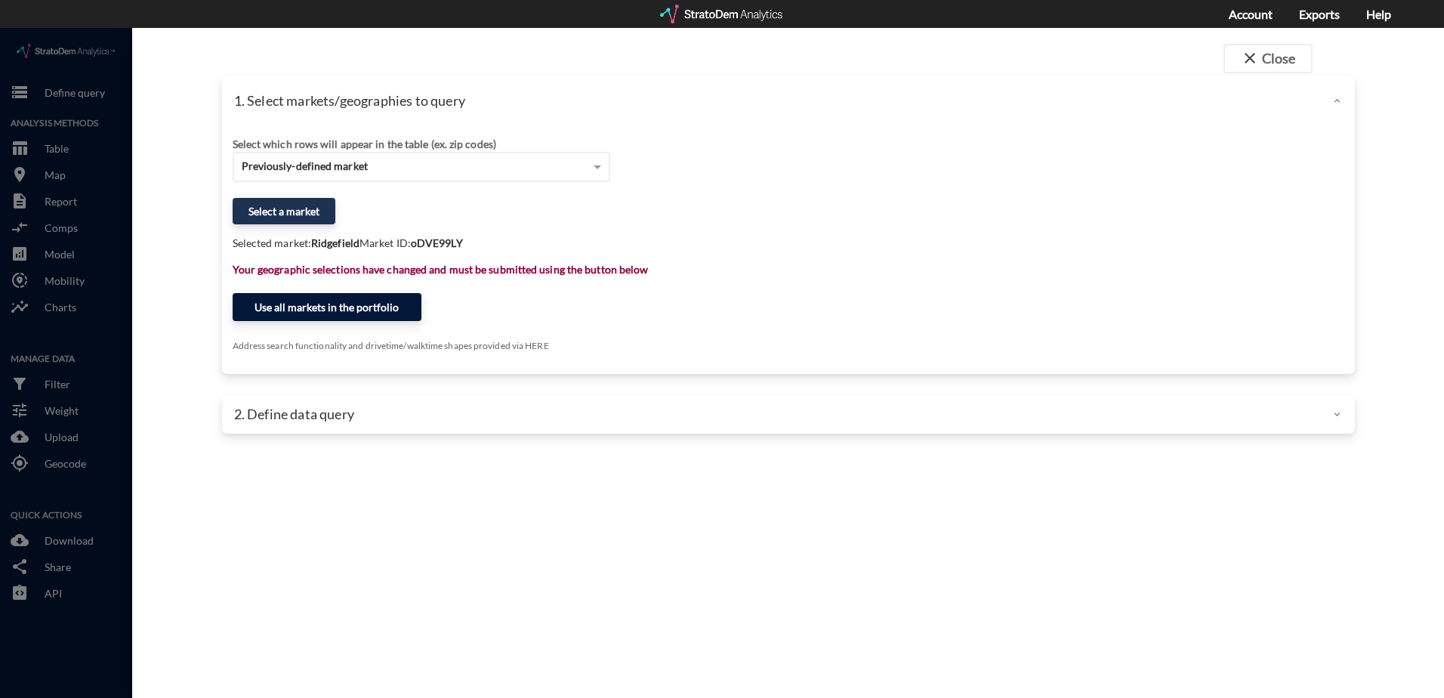
click button "Use all markets in the portfolio"
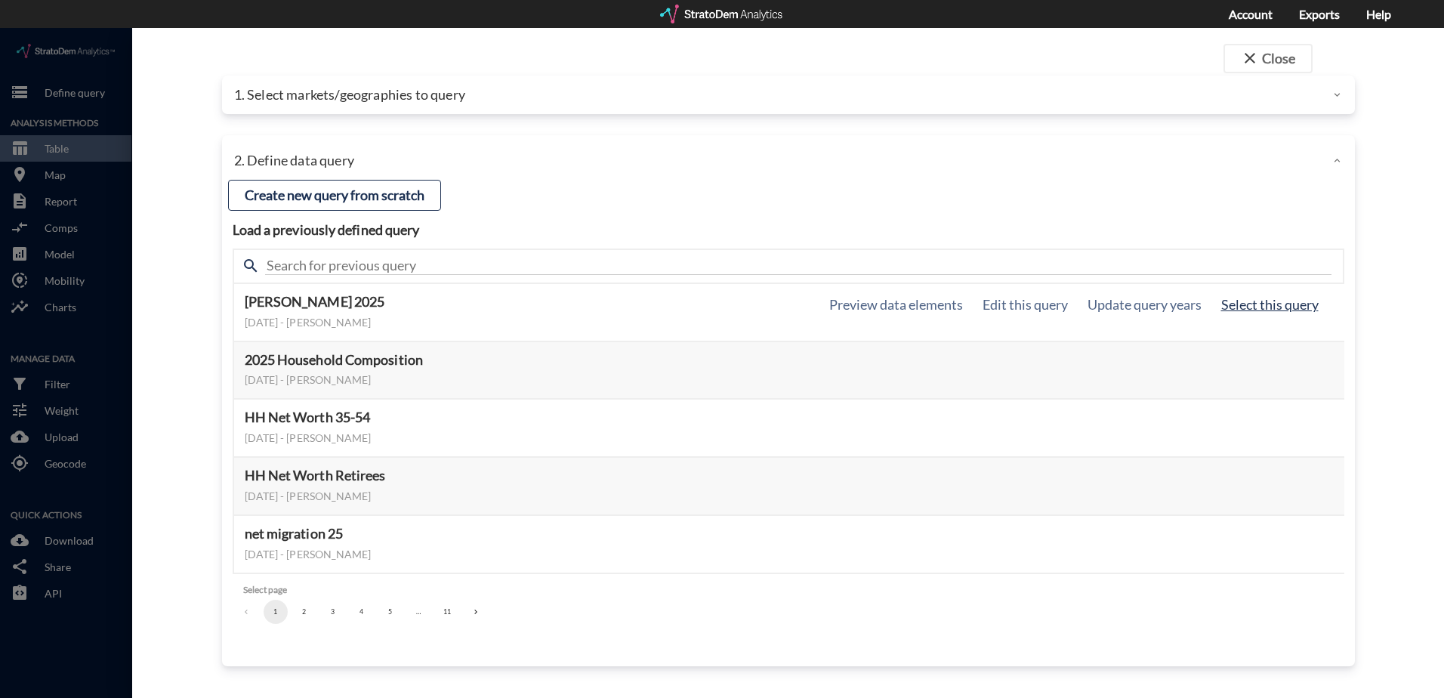
click button "Select this query"
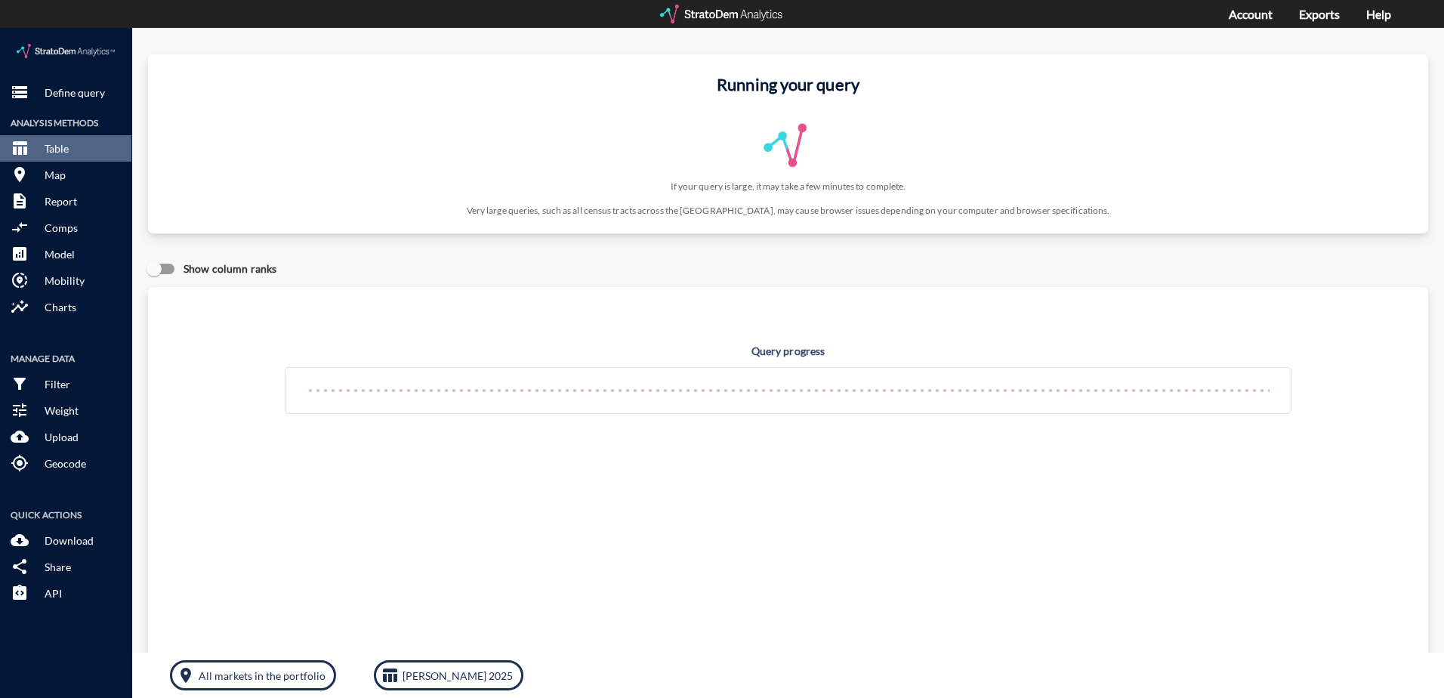
click div "Query progress Home value estimates modeled in part using aggregate data provid…"
